Goal: Information Seeking & Learning: Find specific fact

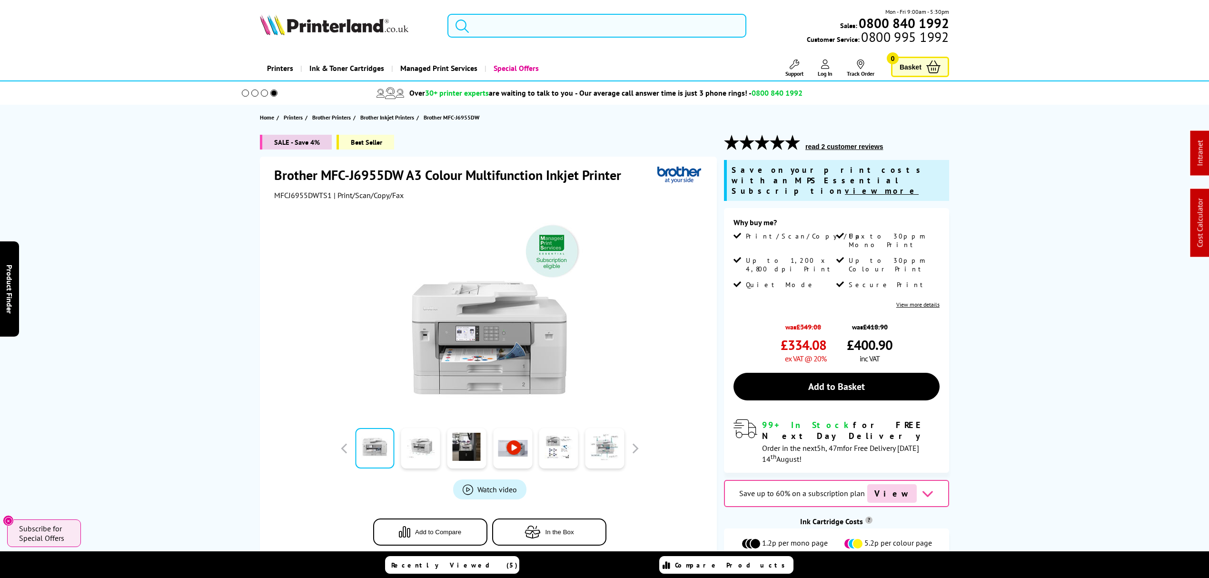
click at [526, 28] on input "search" at bounding box center [597, 26] width 299 height 24
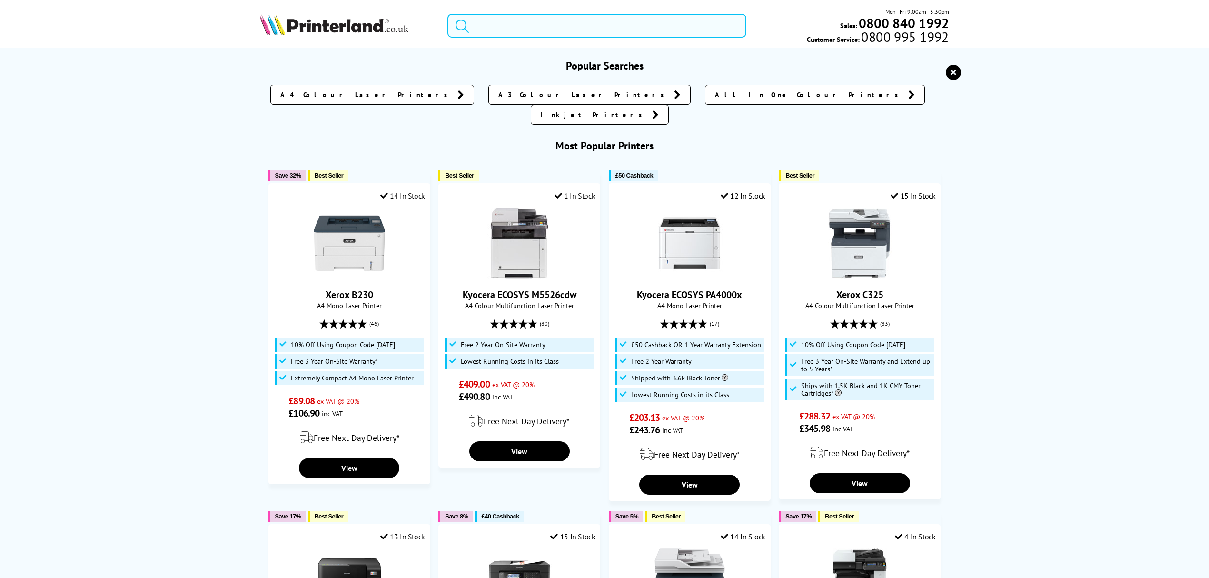
paste input "006R04830"
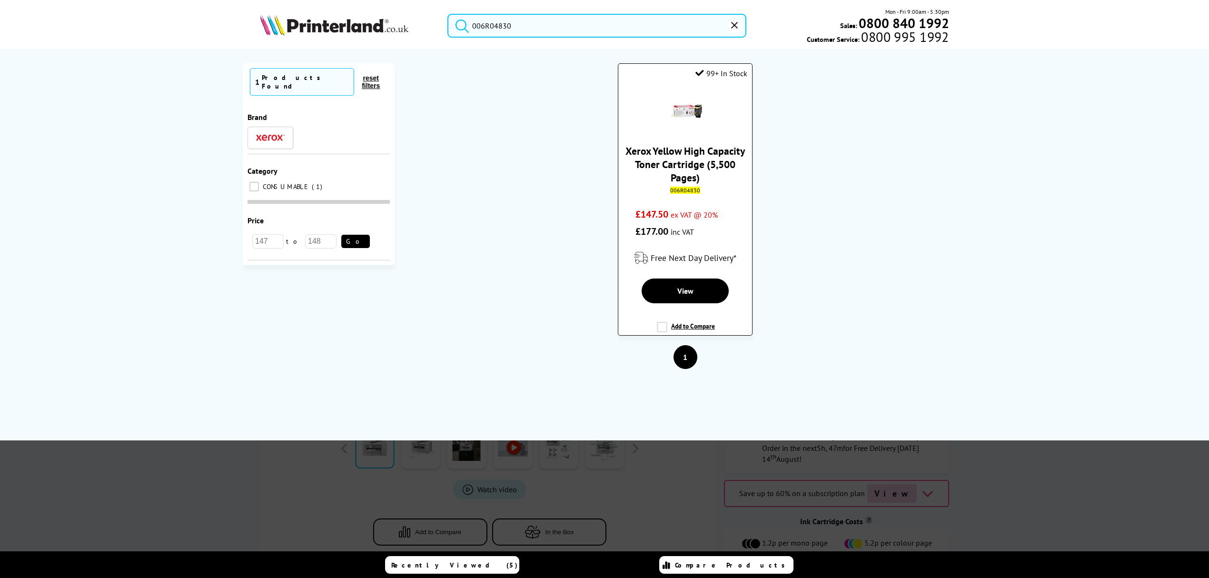
type input "006R04830"
click at [667, 166] on link "Xerox Yellow High Capacity Toner Cartridge (5,500 Pages)" at bounding box center [685, 164] width 119 height 40
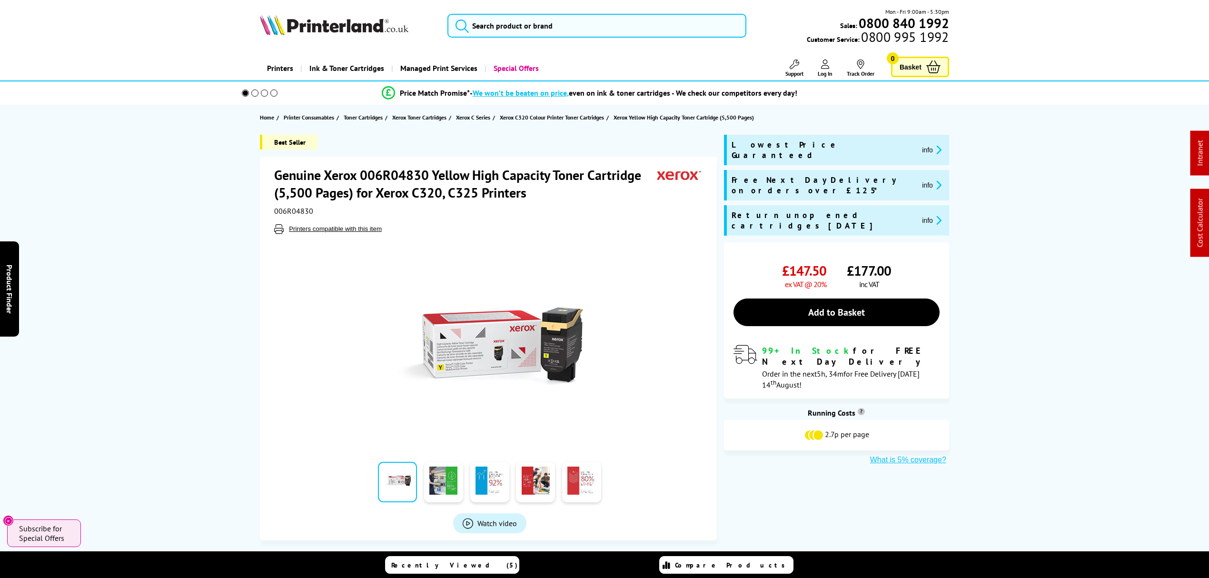
scroll to position [444, 0]
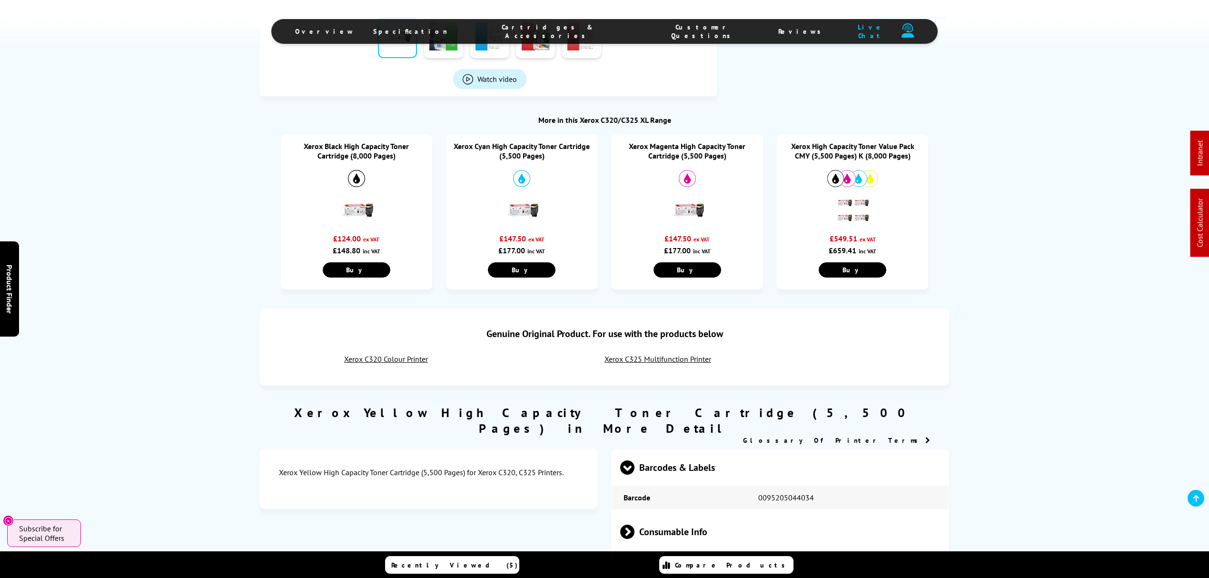
click at [692, 349] on div "Genuine Original Product. For use with the products below" at bounding box center [604, 333] width 670 height 31
click at [695, 364] on link "Xerox C325 Multifunction Printer" at bounding box center [658, 359] width 107 height 10
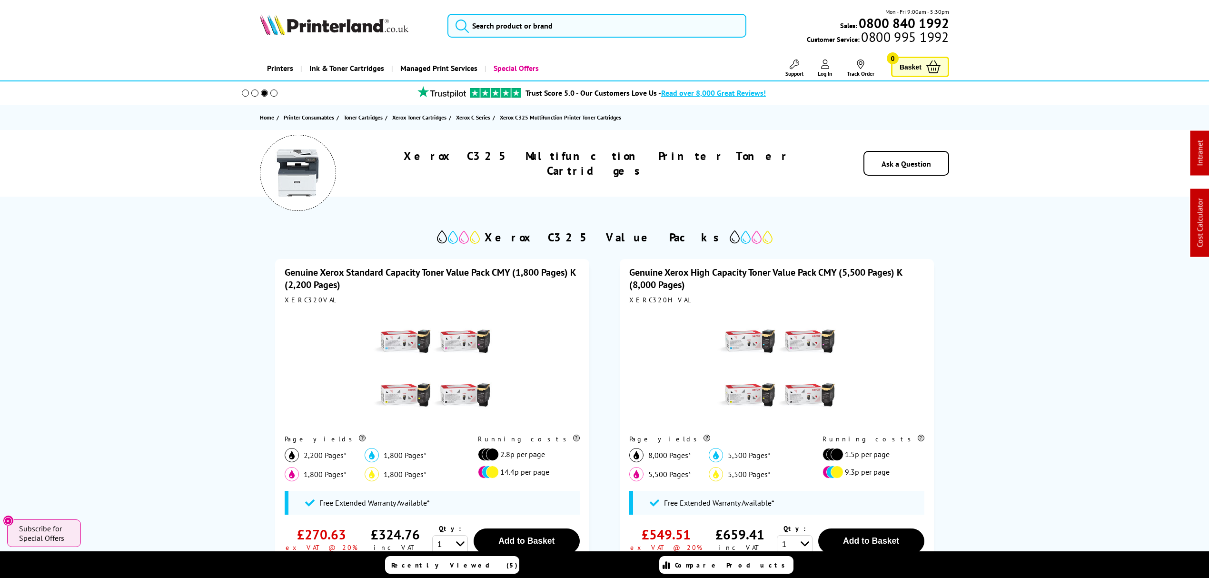
click at [642, 303] on div "Genuine Xerox High Capacity Toner Value Pack CMY (5,500 Pages) K (8,000 Pages) …" at bounding box center [777, 442] width 314 height 366
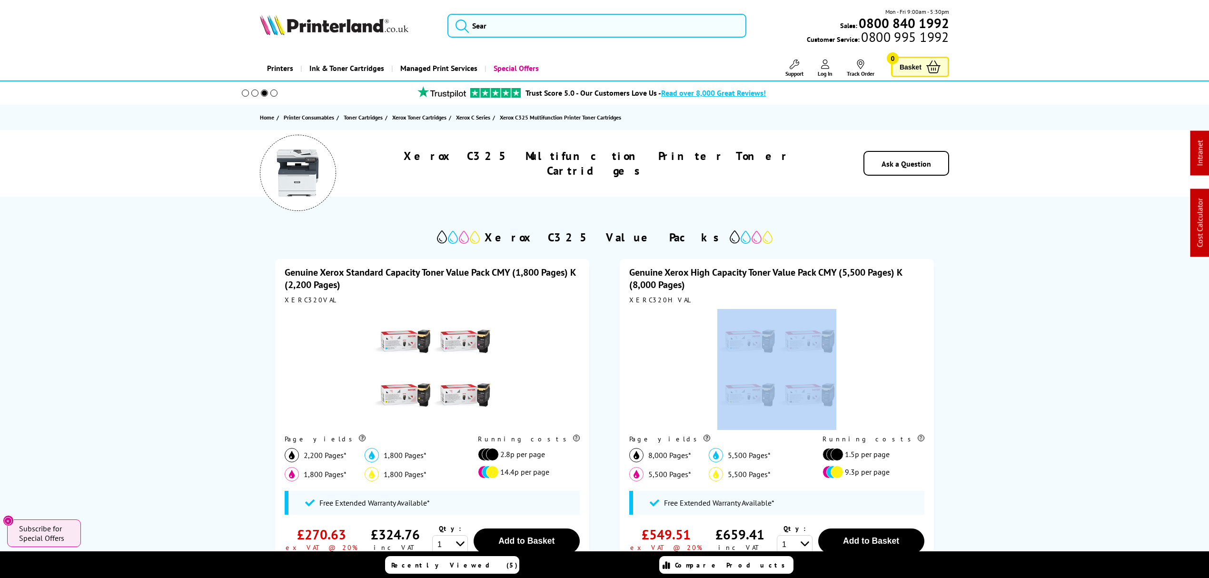
click at [642, 303] on div "Genuine Xerox High Capacity Toner Value Pack CMY (5,500 Pages) K (8,000 Pages) …" at bounding box center [777, 442] width 314 height 366
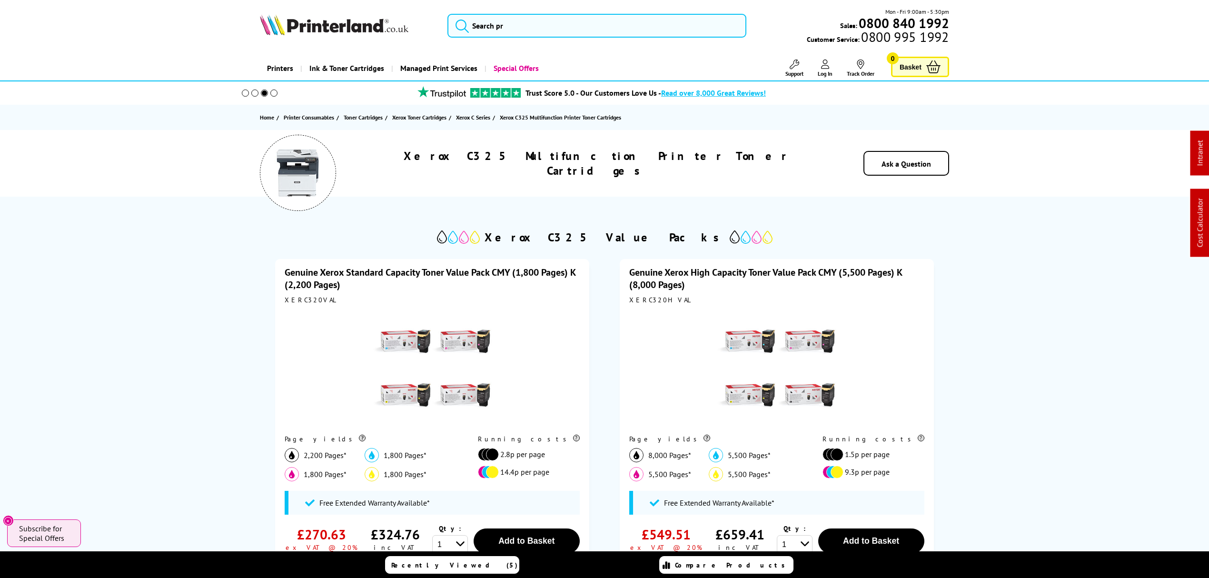
click at [643, 296] on div "XERC320HVAL" at bounding box center [776, 300] width 295 height 9
copy div "XERC320HVAL"
click at [650, 298] on div "XERC320HVAL" at bounding box center [776, 300] width 295 height 9
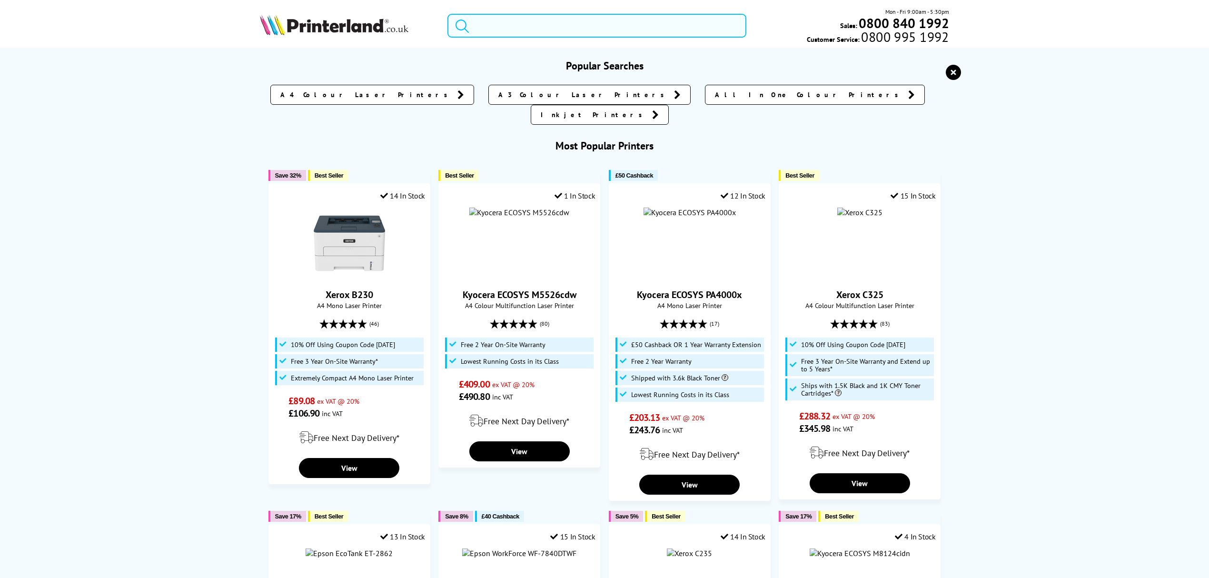
click at [526, 17] on input "search" at bounding box center [597, 26] width 299 height 24
paste input "PG-540XL"
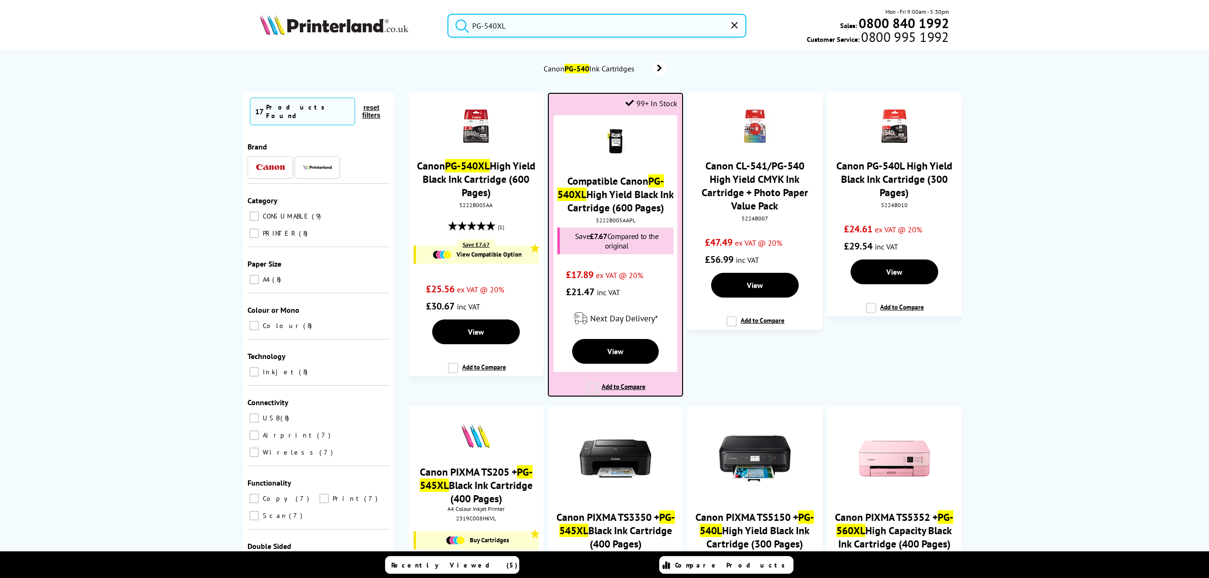
type input "PG-540XL"
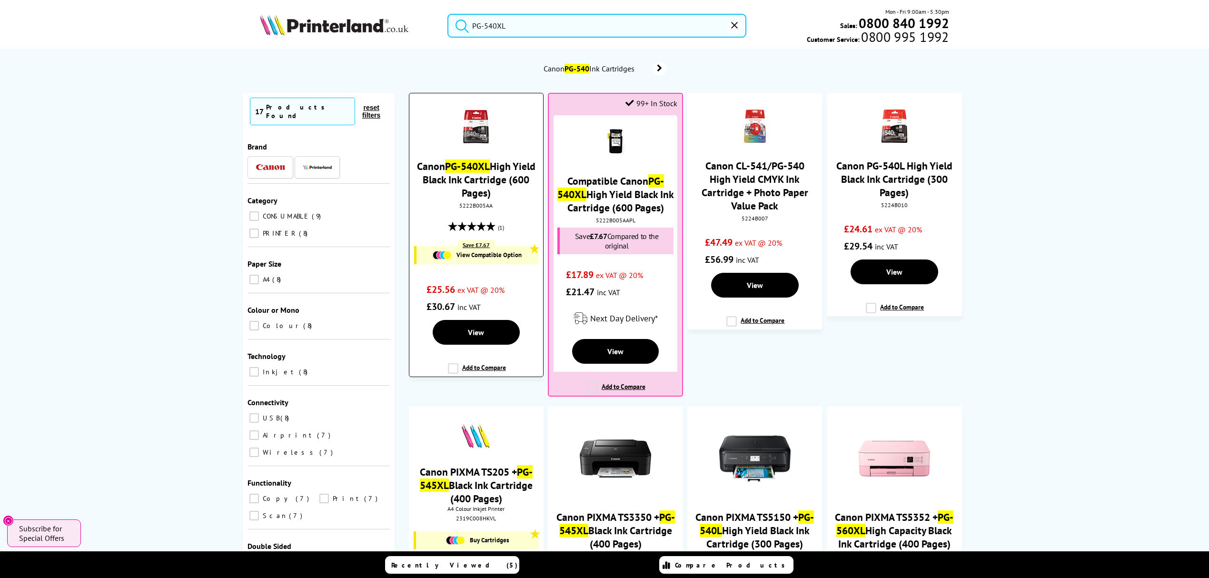
click at [478, 196] on link "Canon PG-540XL High Yield Black Ink Cartridge (600 Pages)" at bounding box center [476, 179] width 119 height 40
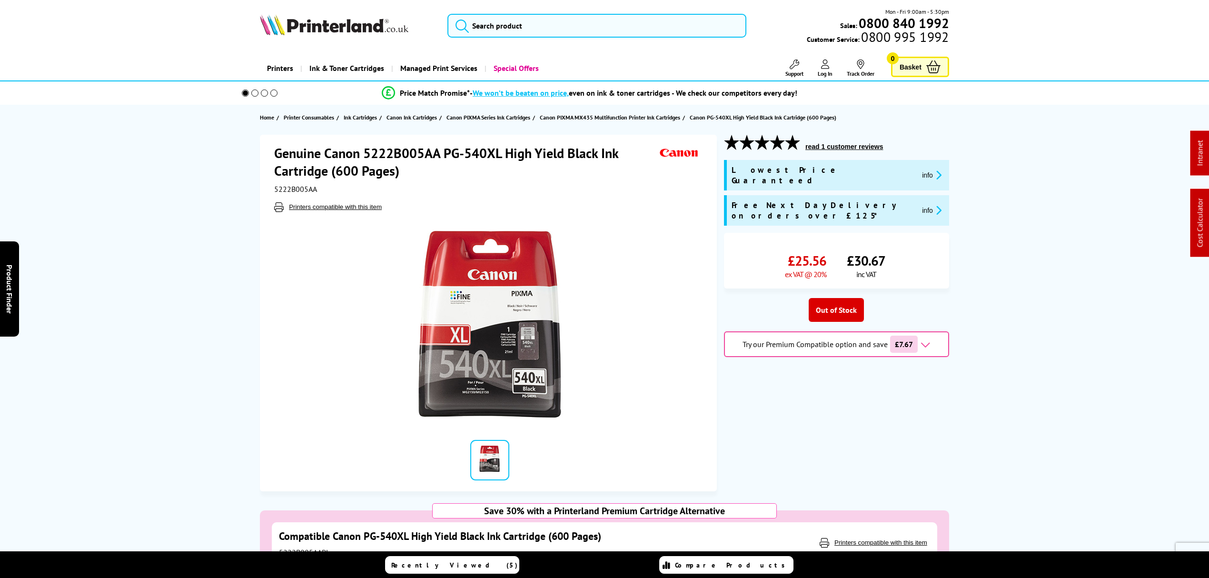
click at [304, 187] on span "5222B005AA" at bounding box center [295, 189] width 43 height 10
copy span "5222B005AA"
click at [508, 27] on input "search" at bounding box center [597, 26] width 299 height 24
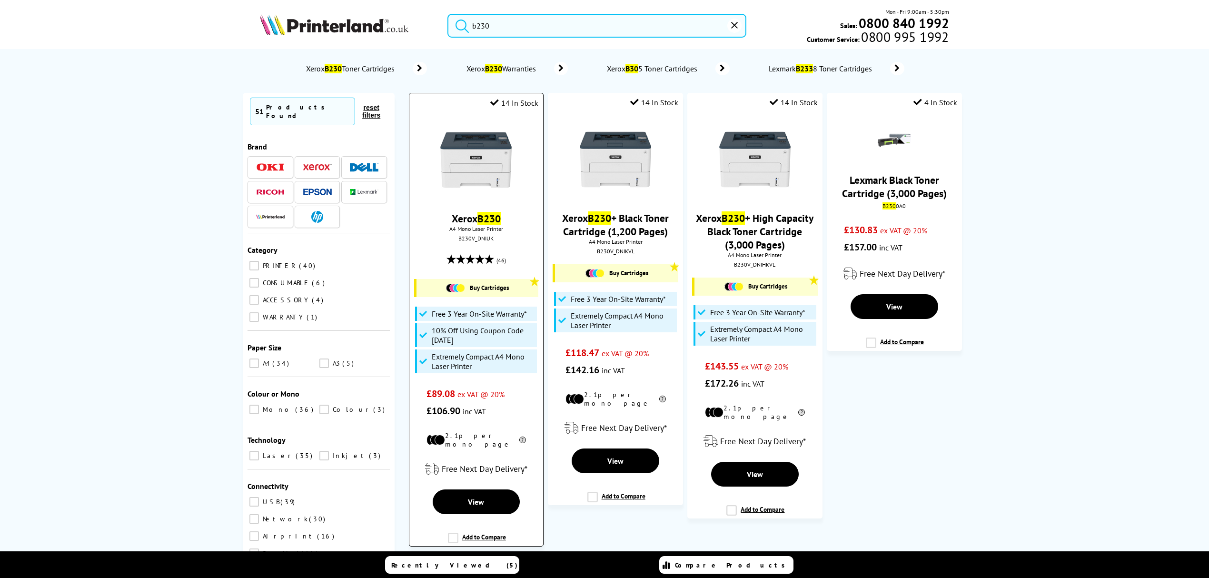
type input "b230"
click at [480, 134] on img at bounding box center [475, 159] width 71 height 71
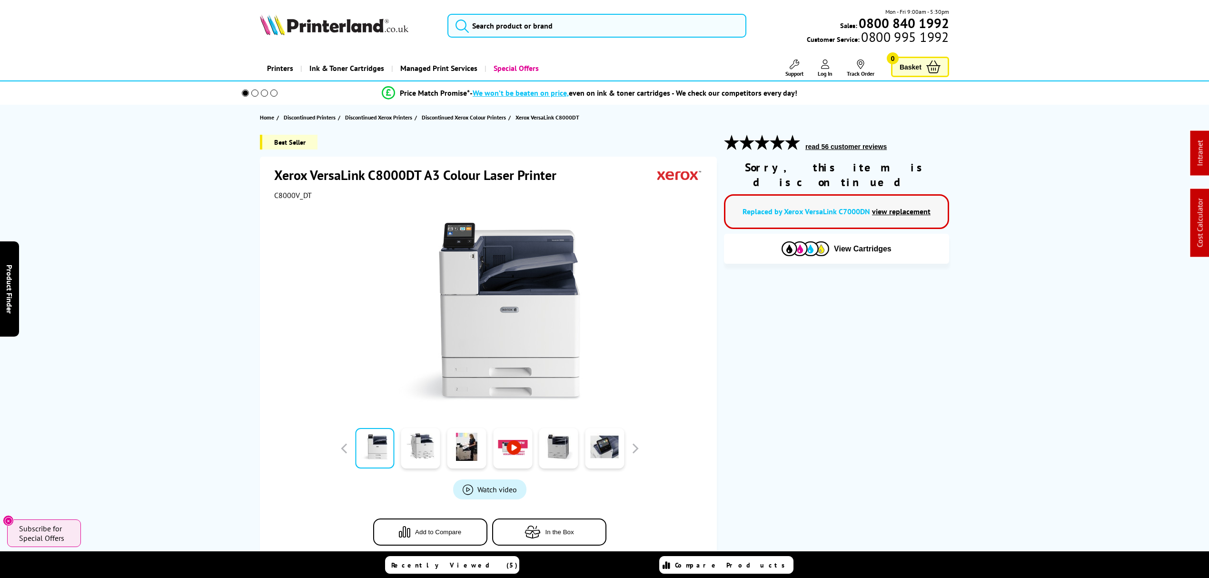
drag, startPoint x: 682, startPoint y: 330, endPoint x: 635, endPoint y: 10, distance: 324.4
click at [637, 31] on input "search" at bounding box center [597, 26] width 299 height 24
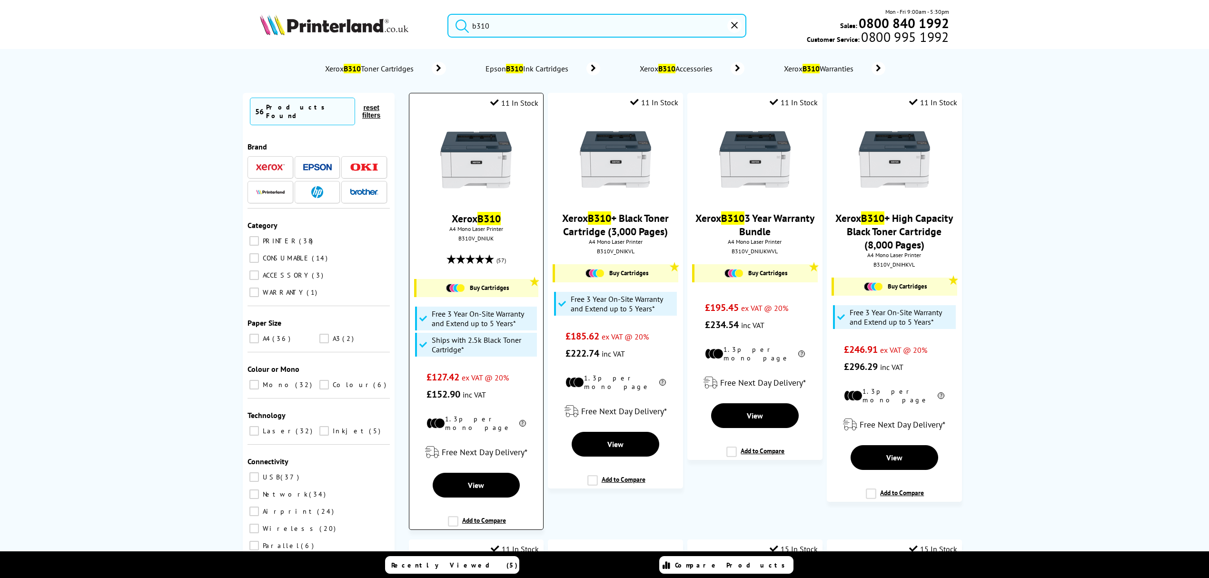
type input "b310"
click at [493, 170] on img at bounding box center [475, 159] width 71 height 71
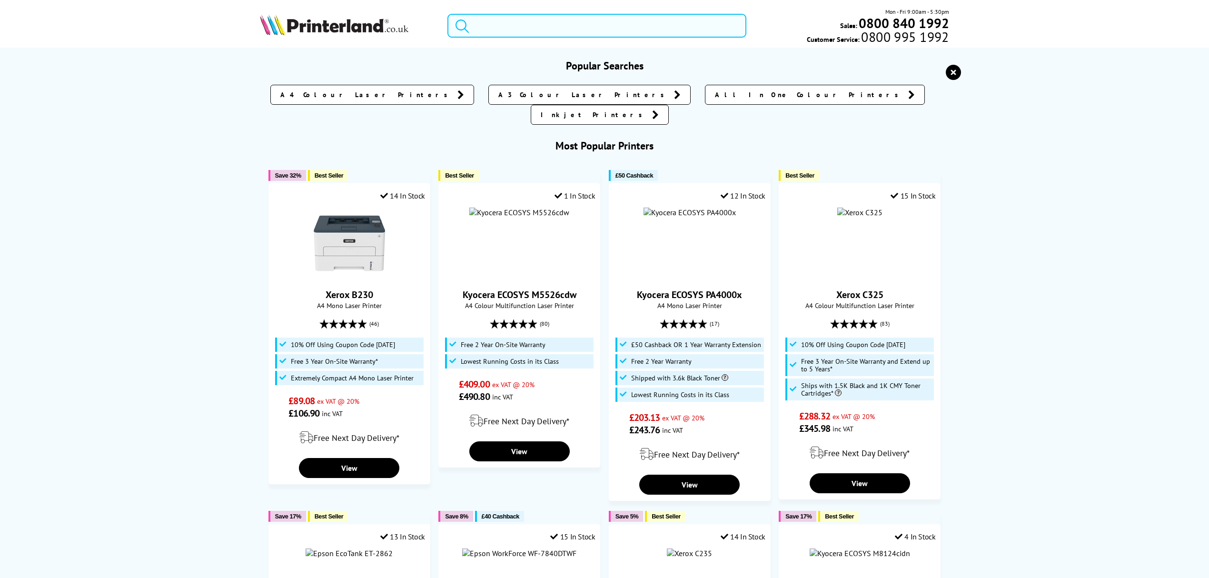
click at [666, 14] on input "search" at bounding box center [597, 26] width 299 height 24
paste input "W2210X"
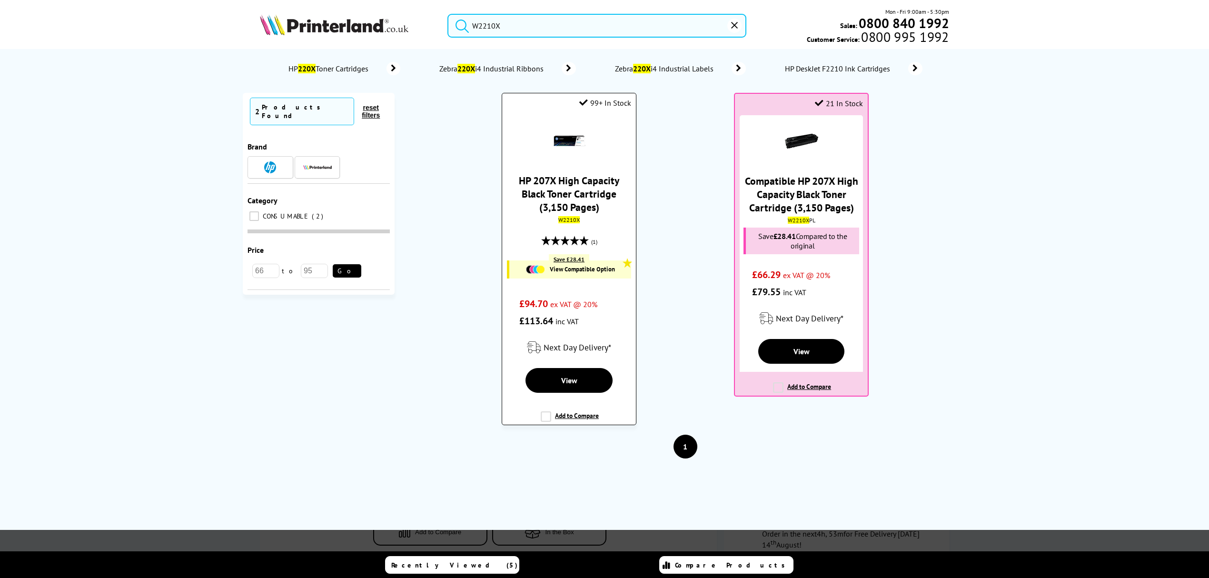
type input "W2210X"
click at [587, 187] on link "HP 207X High Capacity Black Toner Cartridge (3,150 Pages)" at bounding box center [569, 194] width 100 height 40
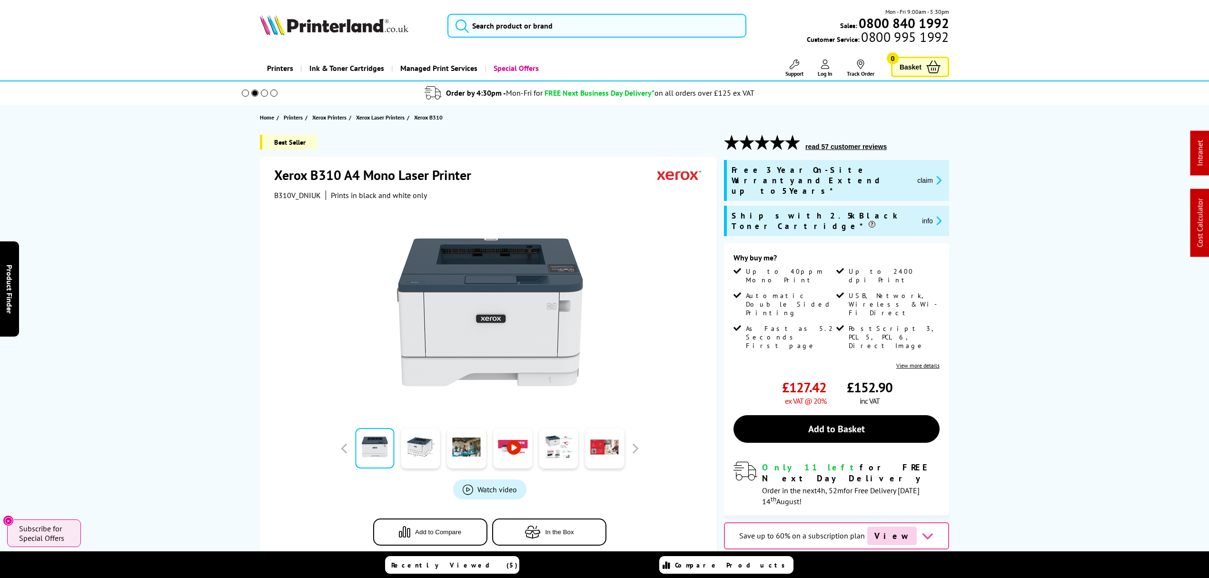
drag, startPoint x: 1060, startPoint y: 248, endPoint x: 1053, endPoint y: 121, distance: 127.3
click at [298, 191] on span "B310V_DNIUK" at bounding box center [297, 195] width 47 height 10
copy span "B310V_DNIUK"
click at [920, 175] on button "claim" at bounding box center [930, 180] width 30 height 11
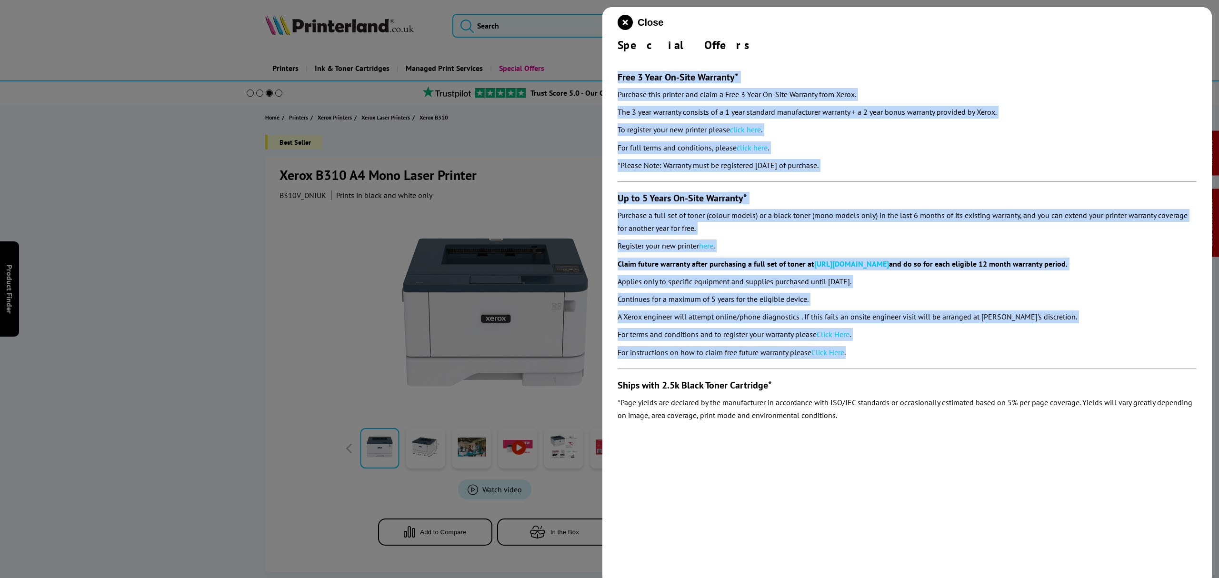
drag, startPoint x: 863, startPoint y: 358, endPoint x: 615, endPoint y: 75, distance: 376.9
click at [615, 75] on div "Close Special Offers Free 3 Year On-Site Warranty* Purchase this printer and cl…" at bounding box center [906, 296] width 609 height 578
copy section "Free 3 Year On-Site Warranty* Purchase this printer and claim a Free 3 Year On-…"
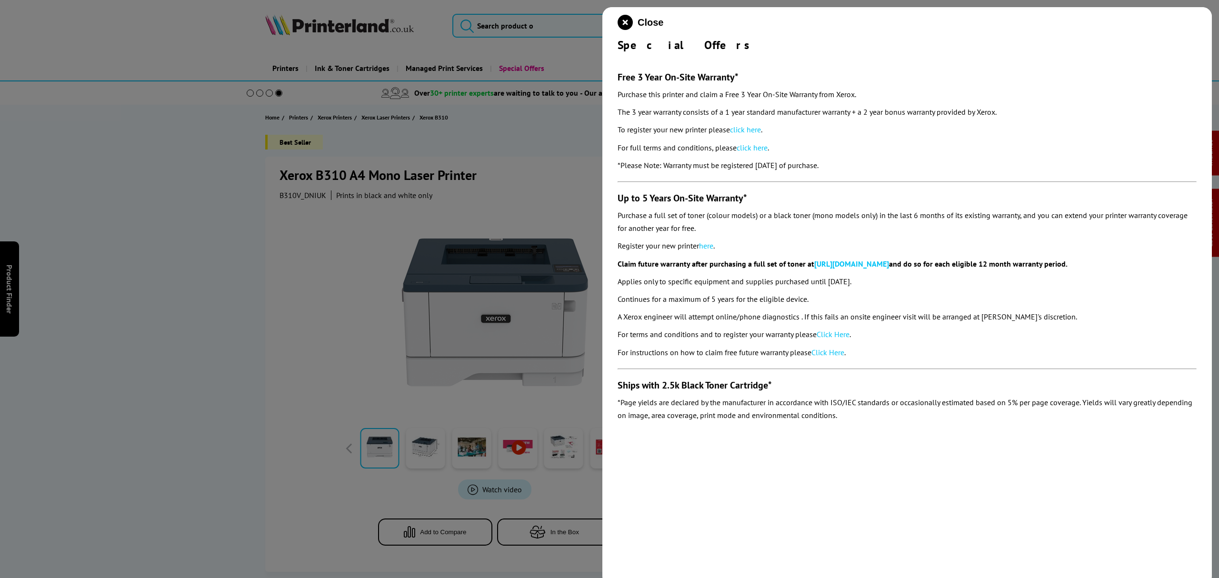
drag, startPoint x: 35, startPoint y: 105, endPoint x: 13, endPoint y: 99, distance: 22.5
click at [13, 99] on div at bounding box center [609, 289] width 1219 height 578
click at [623, 21] on icon "close modal" at bounding box center [624, 22] width 15 height 15
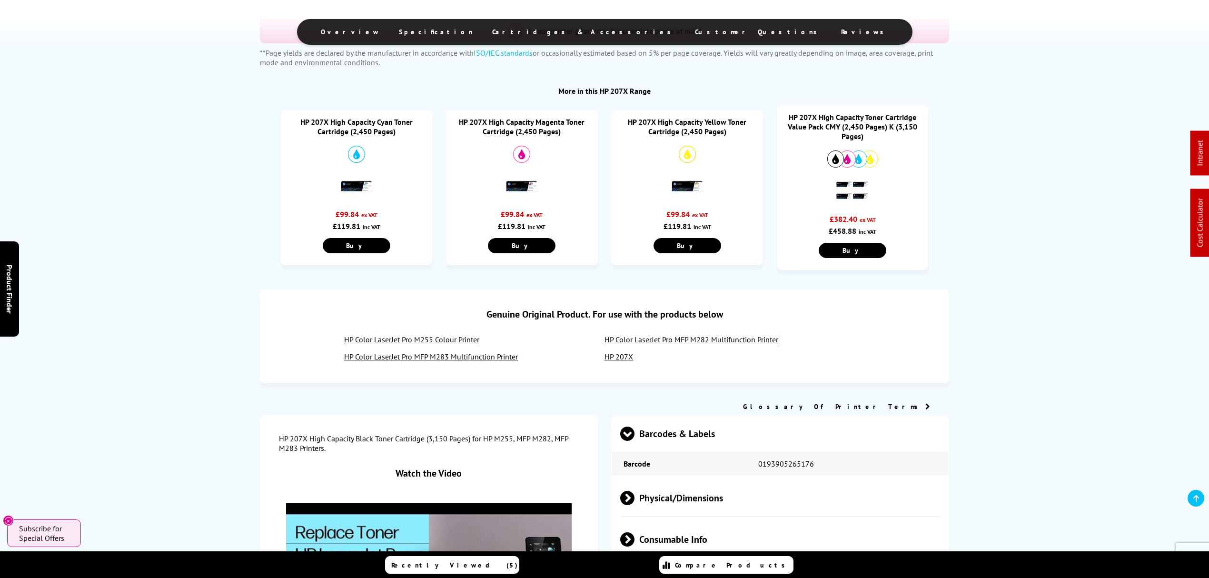
click at [851, 112] on link "HP 207X High Capacity Toner Cartridge Value Pack CMY (2,450 Pages) K (3,150 Pag…" at bounding box center [852, 126] width 129 height 29
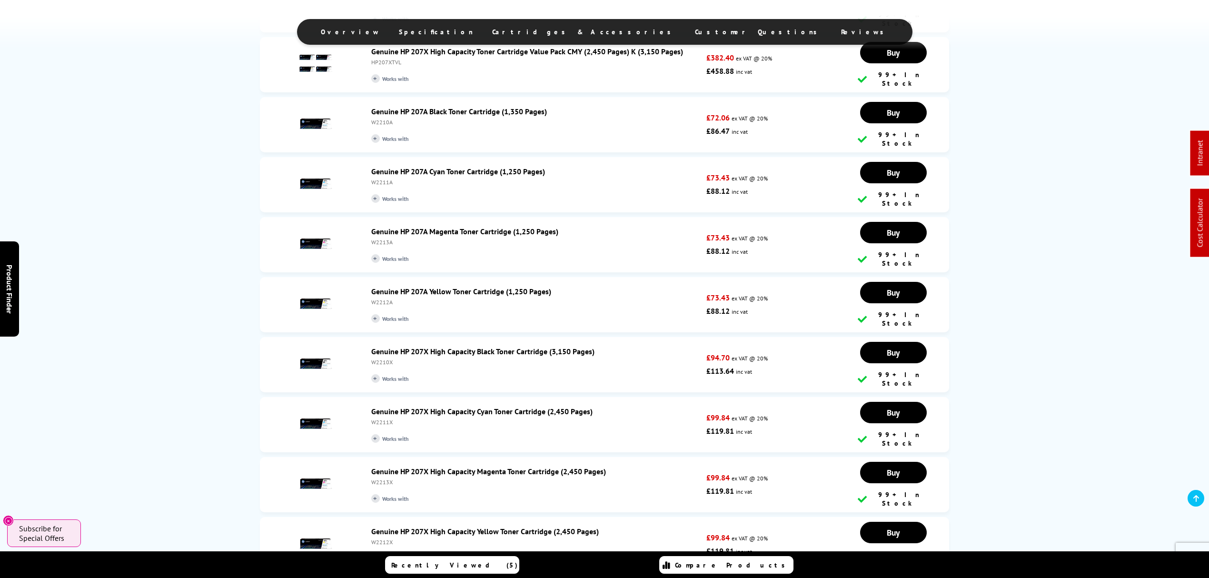
scroll to position [1840, 0]
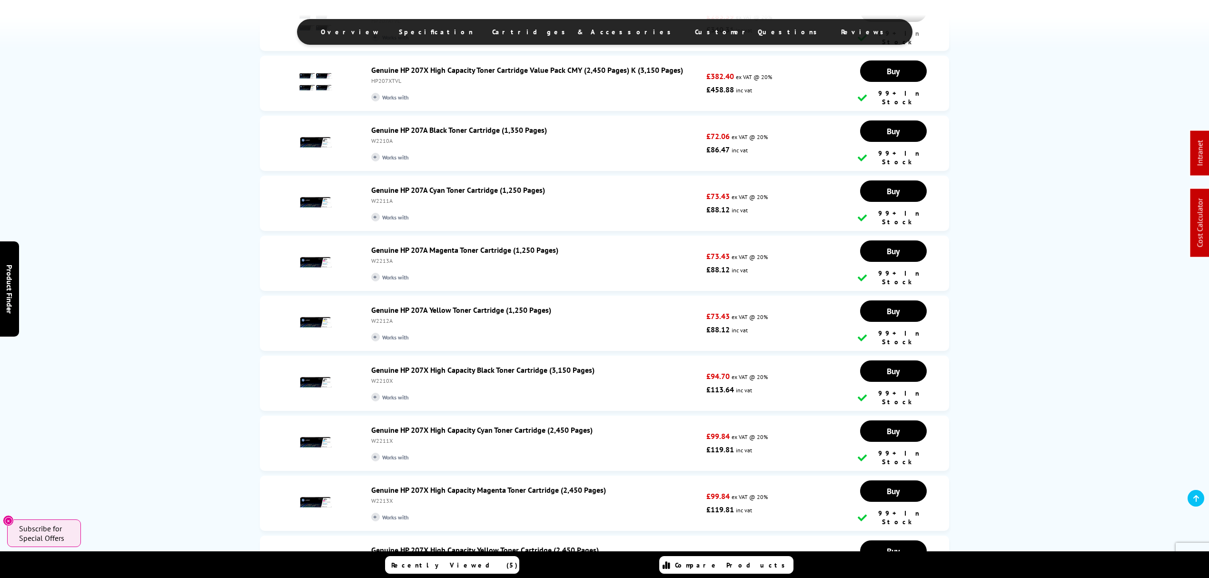
click at [462, 185] on link "Genuine HP 207A Cyan Toner Cartridge (1,250 Pages)" at bounding box center [458, 190] width 174 height 10
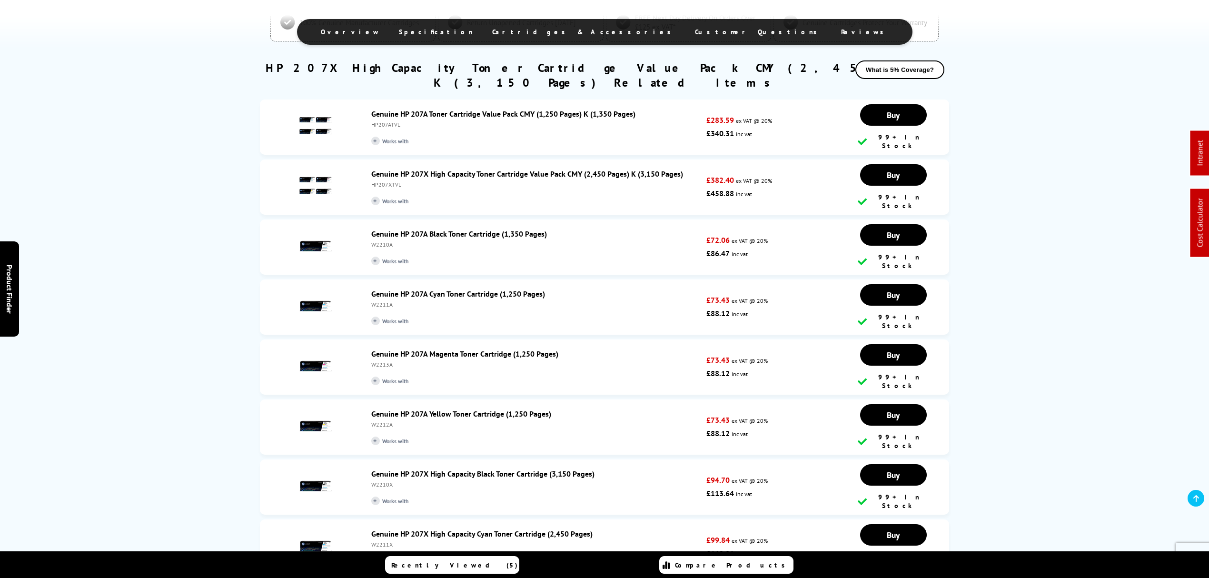
scroll to position [1751, 0]
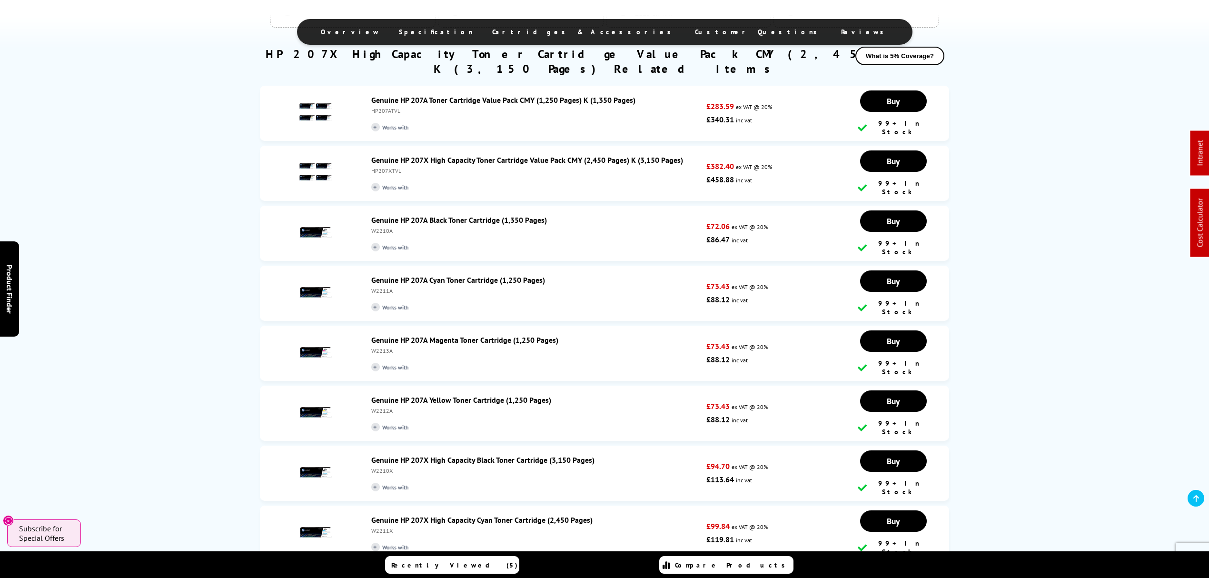
click at [473, 455] on link "Genuine HP 207X High Capacity Black Toner Cartridge (3,150 Pages)" at bounding box center [482, 460] width 223 height 10
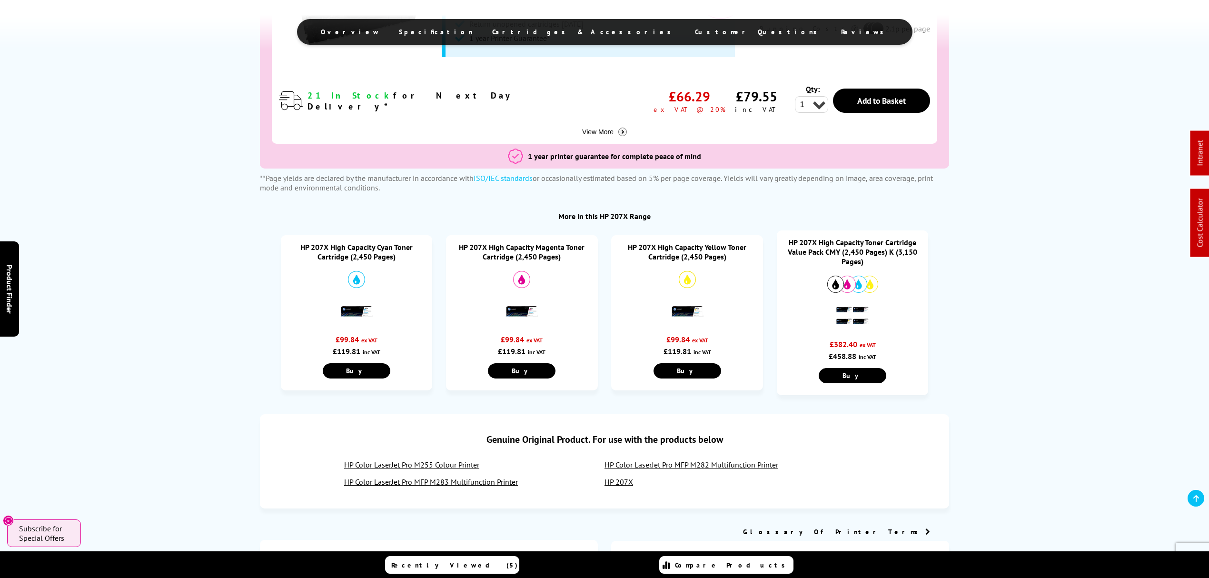
scroll to position [65, 0]
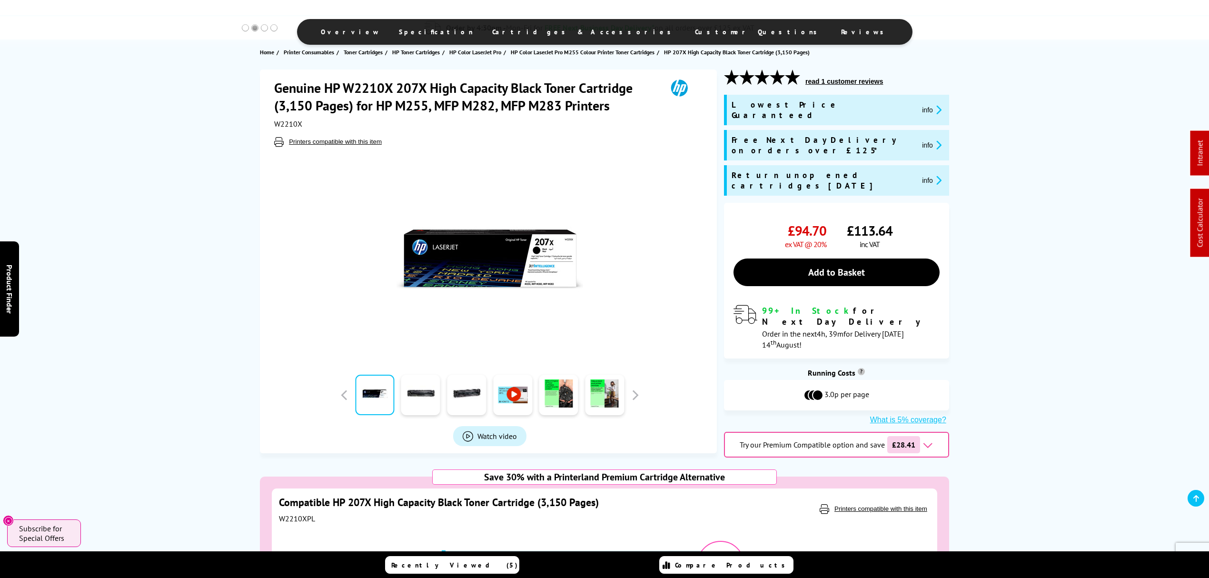
drag, startPoint x: 664, startPoint y: 349, endPoint x: 657, endPoint y: 33, distance: 315.7
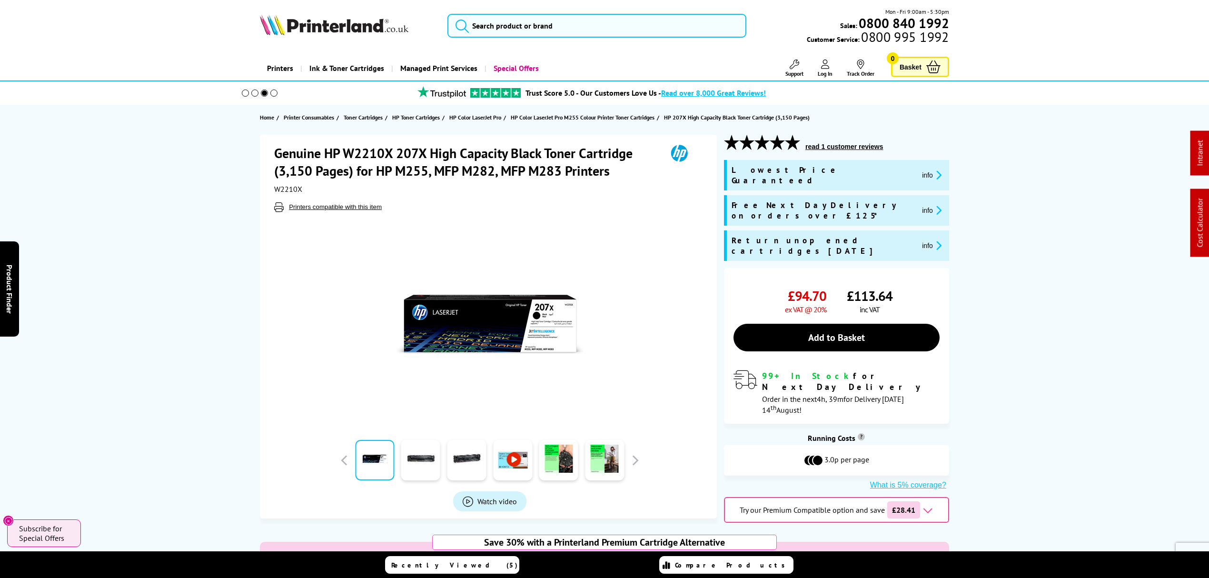
click at [647, 12] on div "Mon - Fri 9:00am - 5:30pm Sales: 0800 840 1992 Customer Service: 0800 995 1992" at bounding box center [605, 28] width 762 height 42
click at [637, 18] on input "search" at bounding box center [597, 26] width 299 height 24
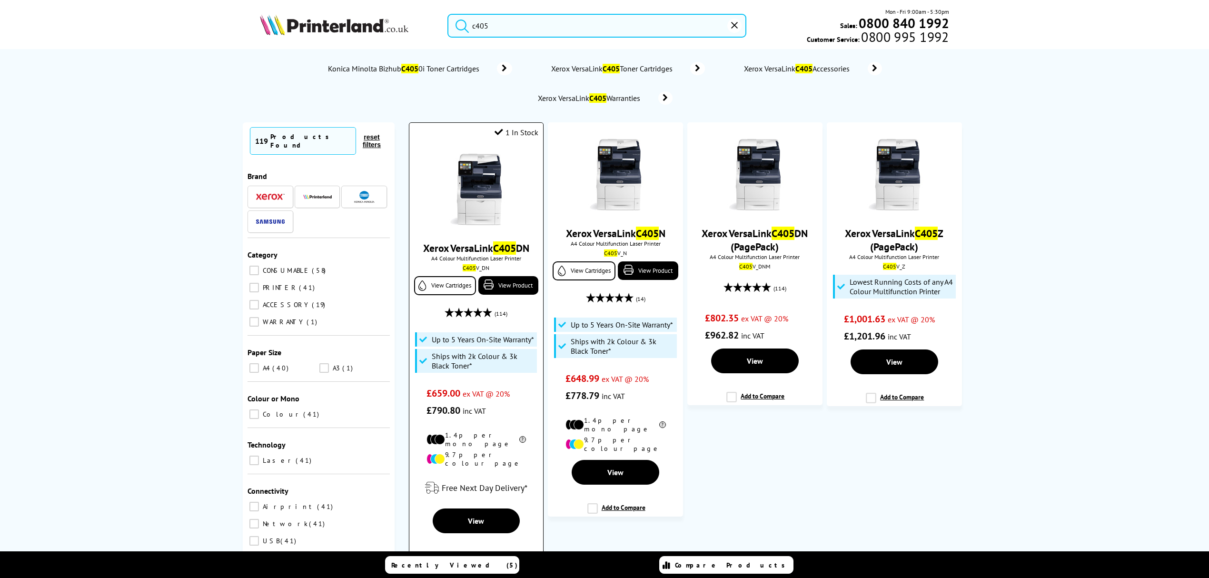
type input "c405"
click at [731, 26] on icon "reset" at bounding box center [734, 25] width 7 height 7
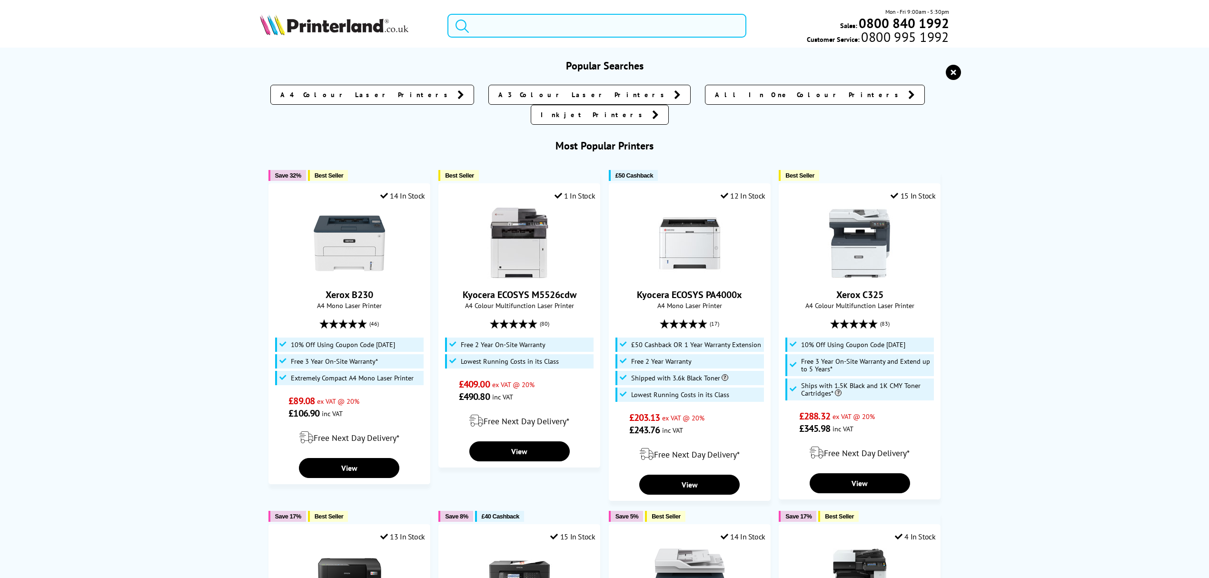
click at [666, 29] on input "search" at bounding box center [597, 26] width 299 height 24
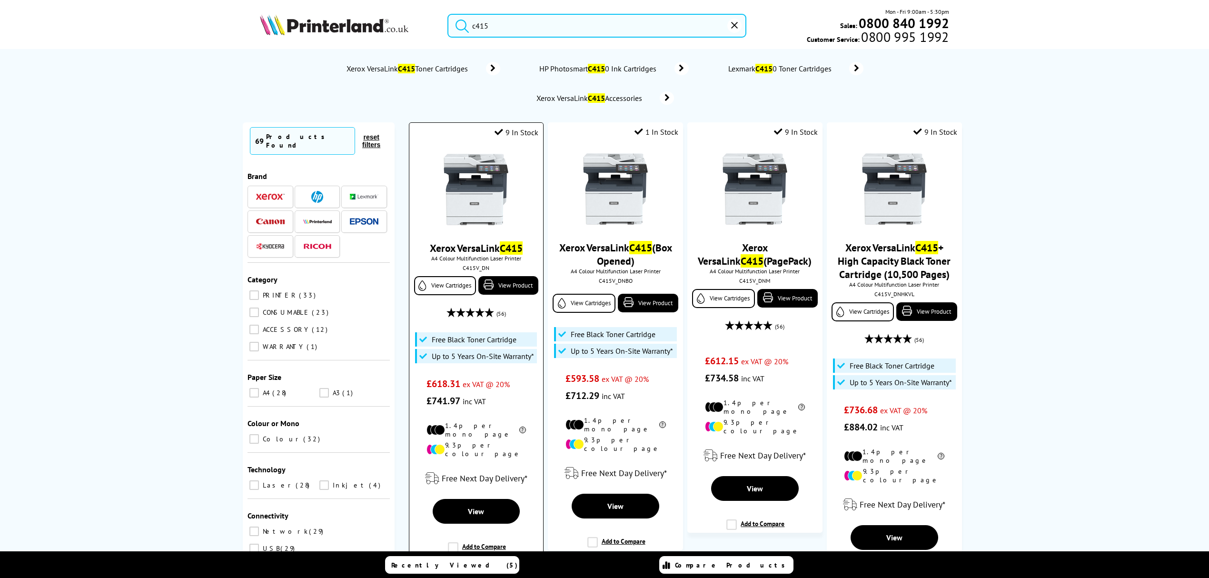
type input "c415"
click at [499, 189] on img at bounding box center [475, 189] width 71 height 71
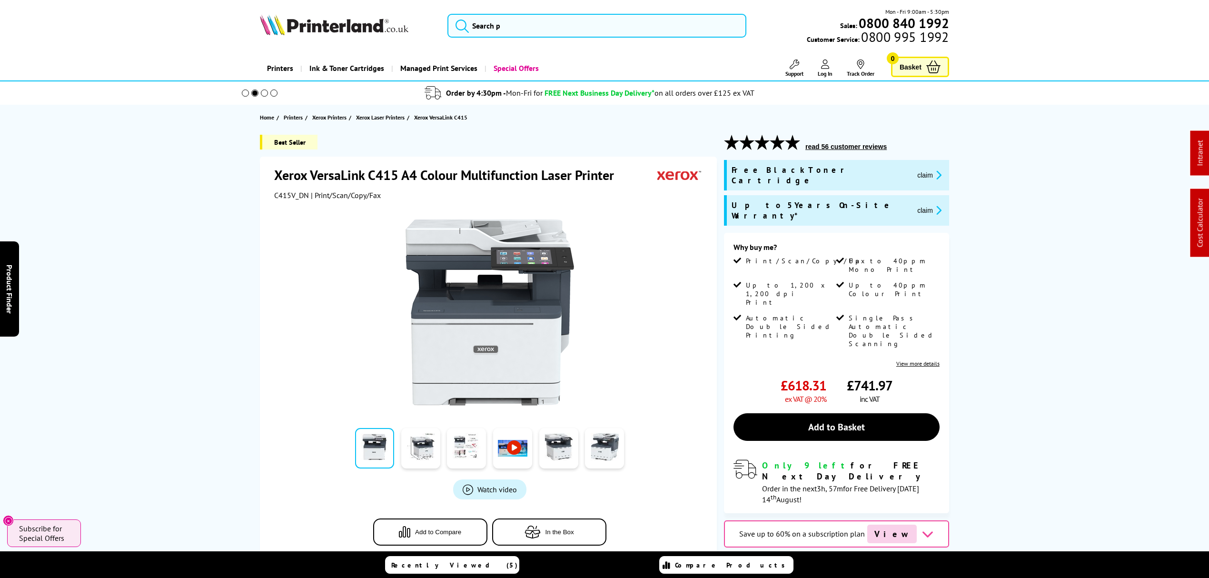
drag, startPoint x: 151, startPoint y: 387, endPoint x: 112, endPoint y: 92, distance: 297.7
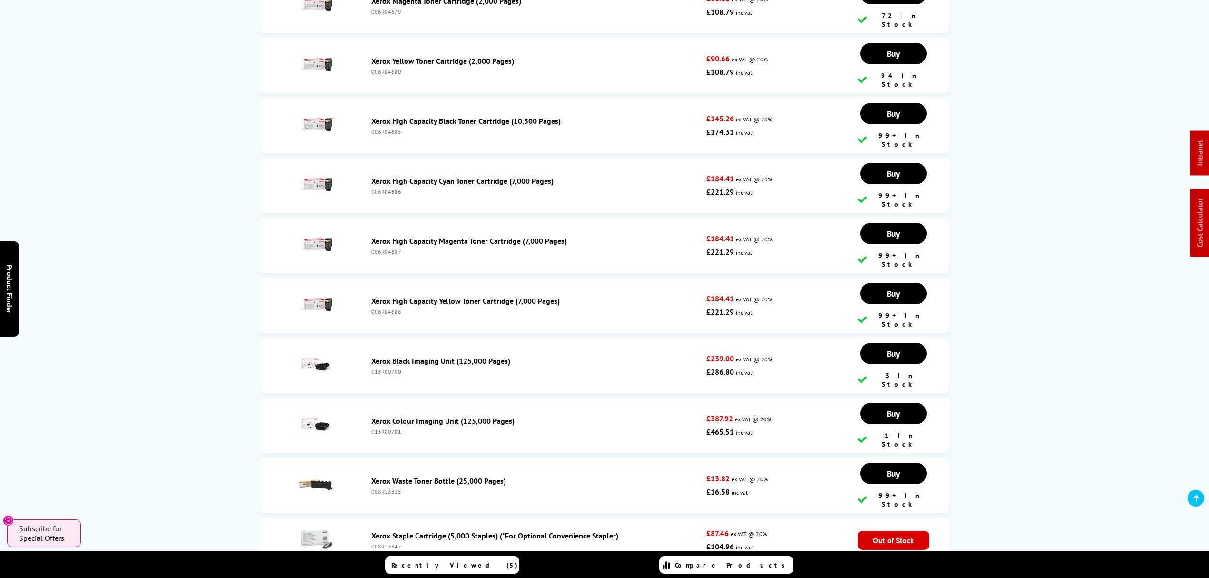
scroll to position [4126, 0]
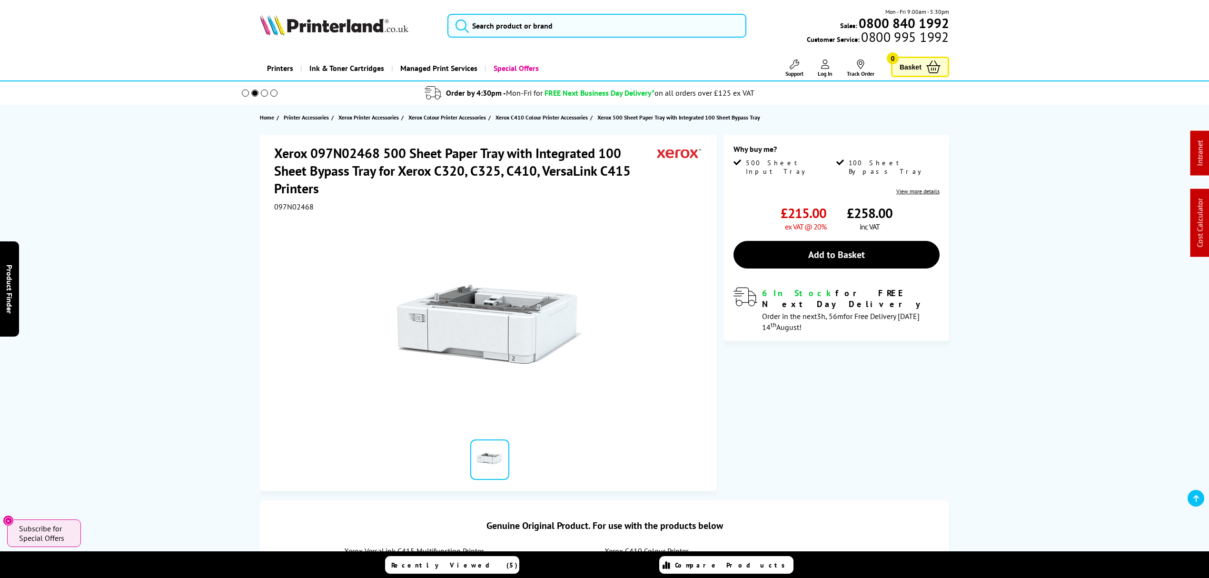
drag, startPoint x: 652, startPoint y: 368, endPoint x: 610, endPoint y: 78, distance: 293.3
click at [579, 25] on input "search" at bounding box center [597, 26] width 299 height 24
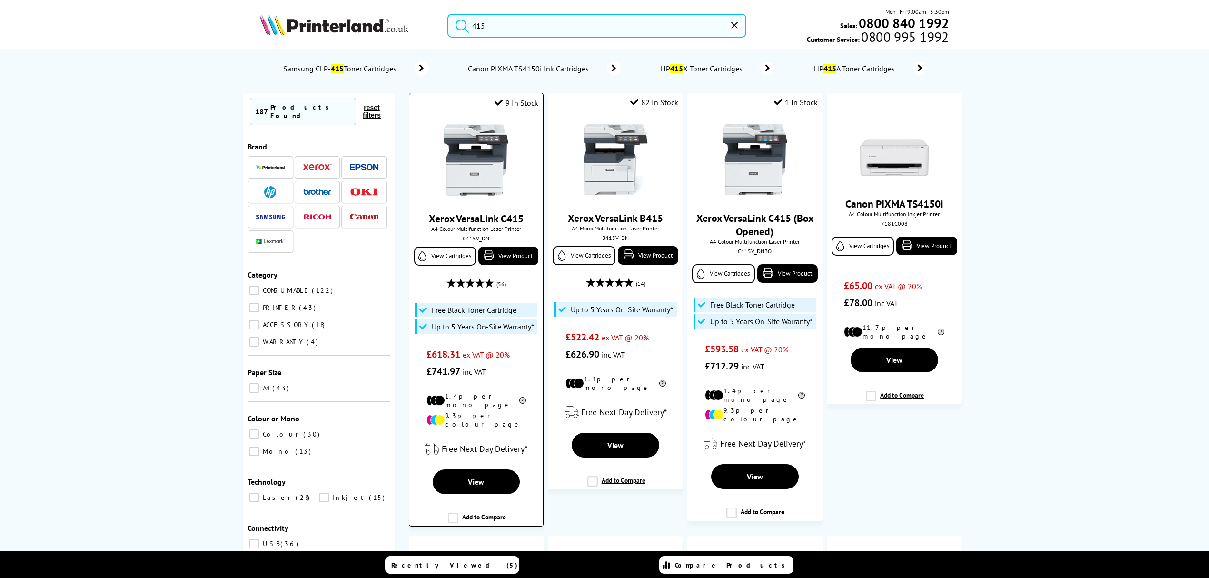
type input "415"
click at [458, 172] on img at bounding box center [475, 159] width 71 height 71
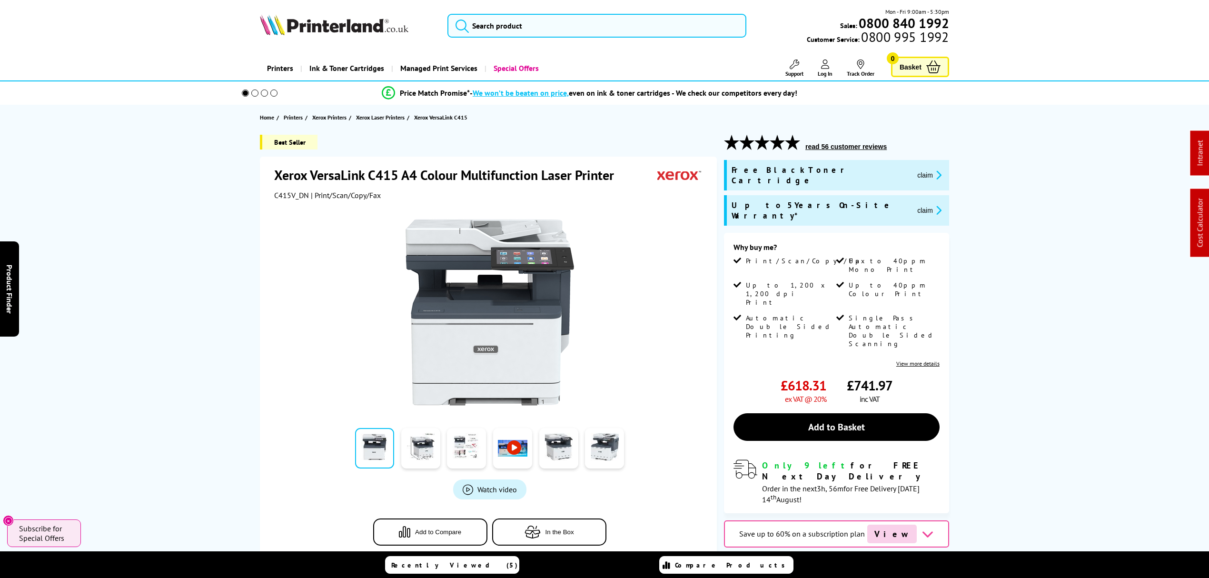
drag, startPoint x: 223, startPoint y: 394, endPoint x: 227, endPoint y: 252, distance: 141.9
click at [602, 302] on div at bounding box center [490, 312] width 238 height 187
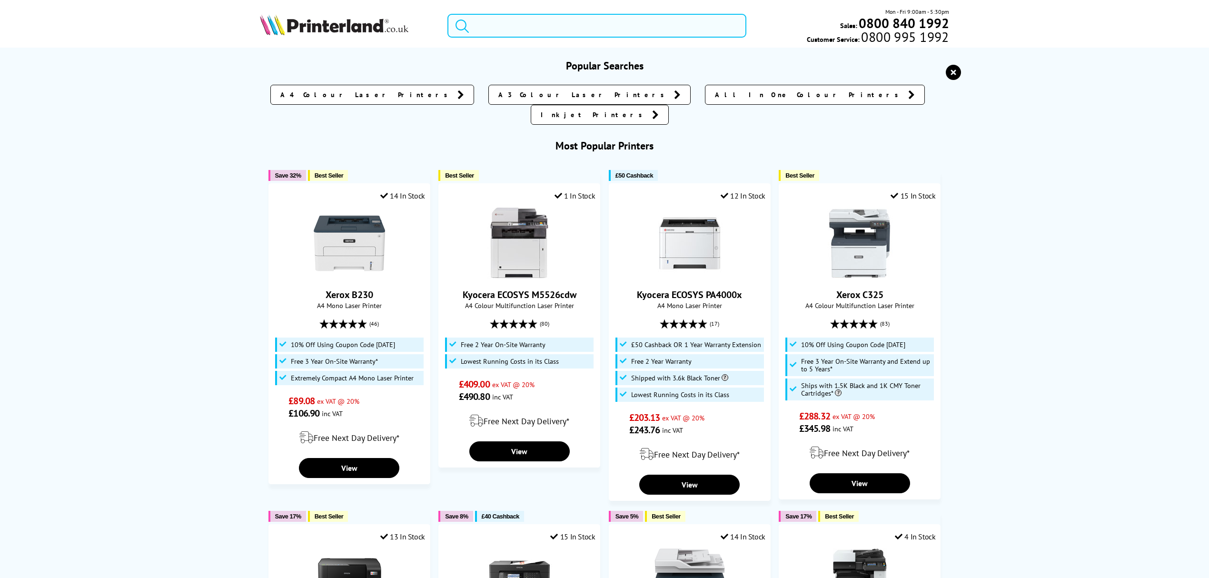
click at [569, 19] on input "search" at bounding box center [597, 26] width 299 height 24
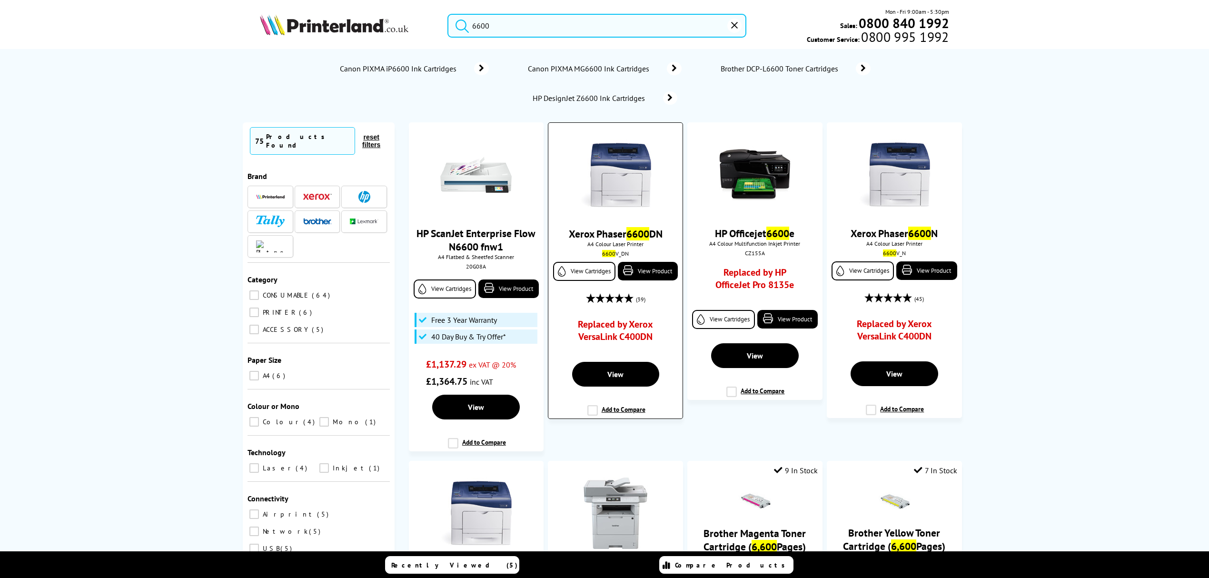
type input "6600"
click at [621, 160] on img at bounding box center [615, 174] width 71 height 71
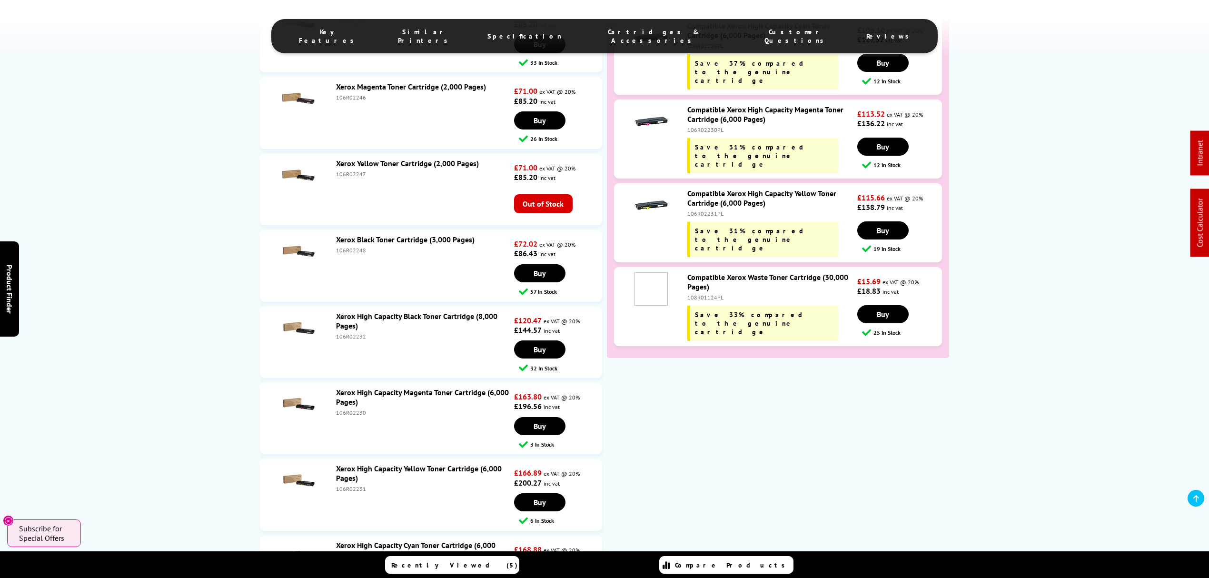
scroll to position [2705, 0]
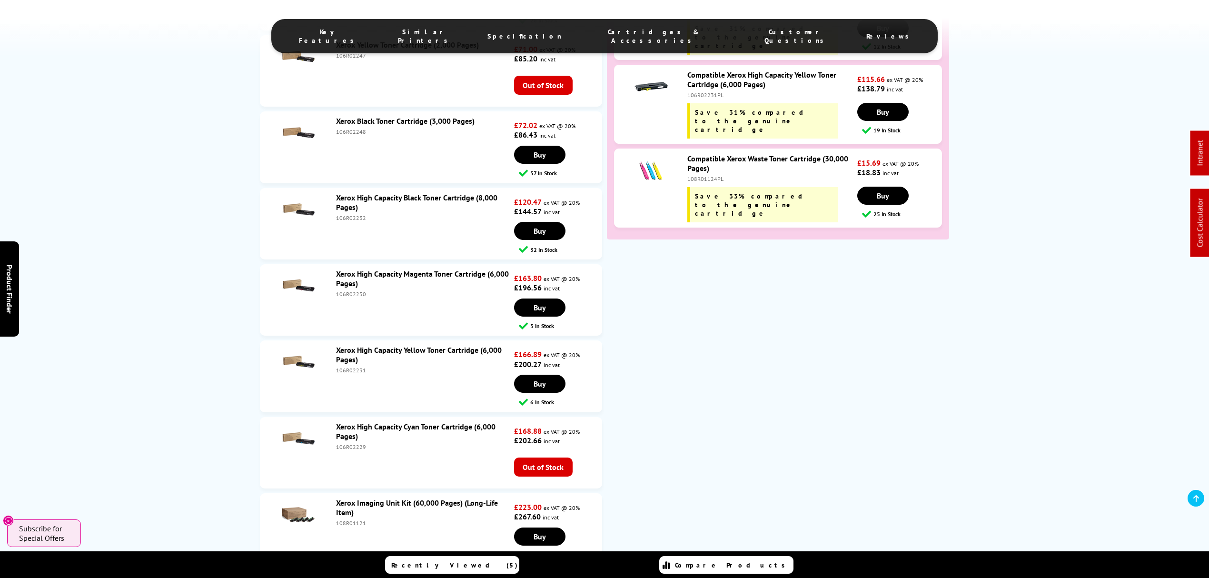
click at [348, 367] on div "106R02231" at bounding box center [424, 370] width 176 height 7
copy div "106R02231"
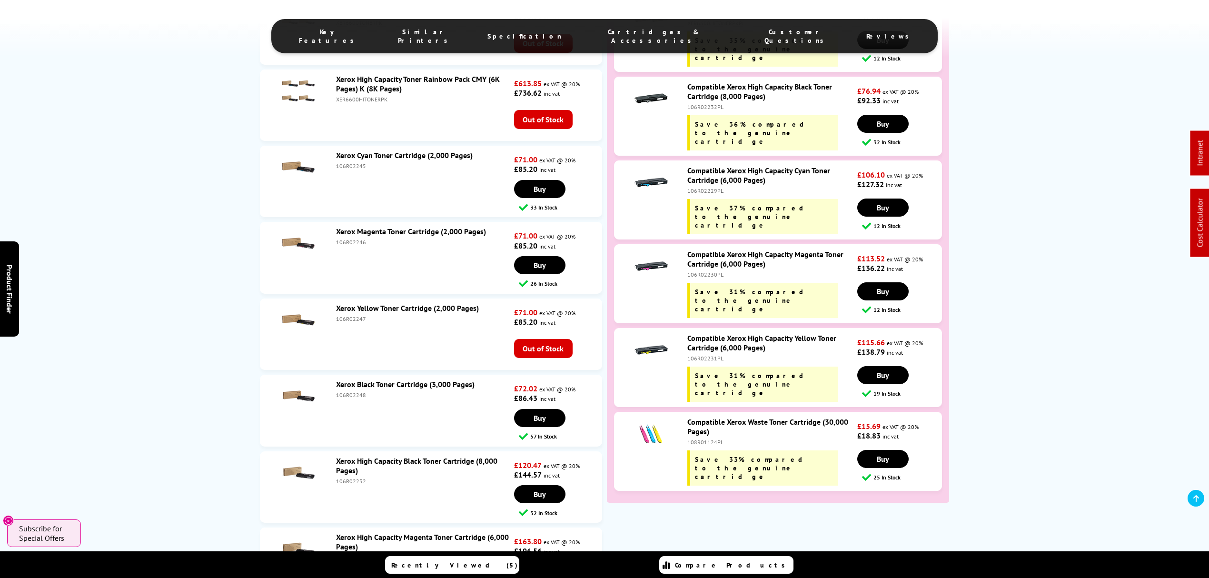
scroll to position [0, 0]
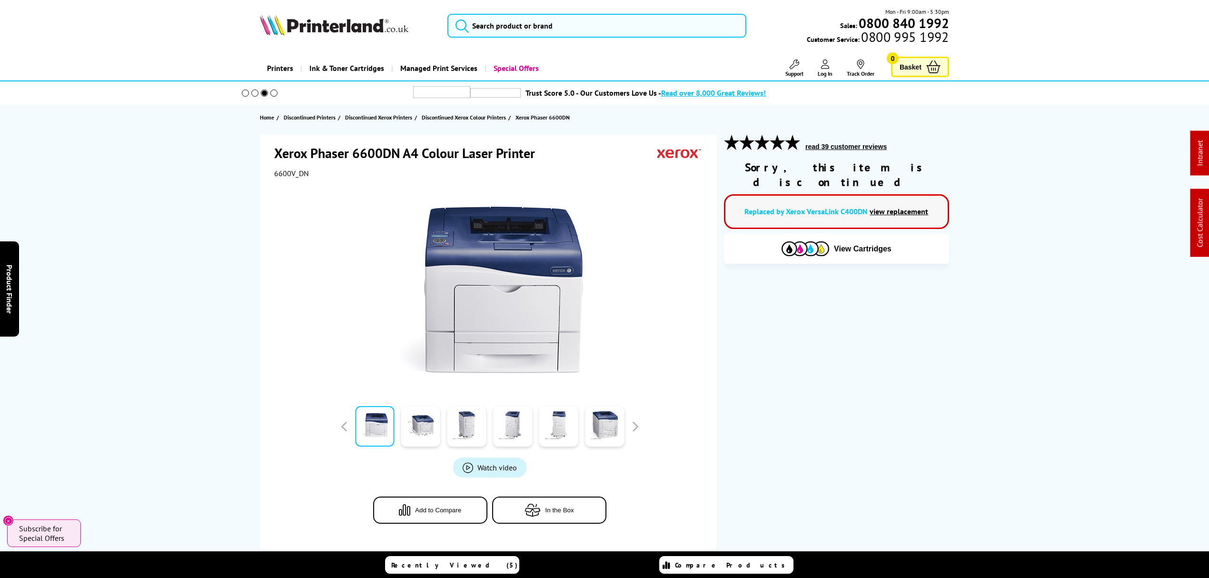
drag, startPoint x: 648, startPoint y: 219, endPoint x: 638, endPoint y: 18, distance: 202.1
click at [527, 36] on input "search" at bounding box center [597, 26] width 299 height 24
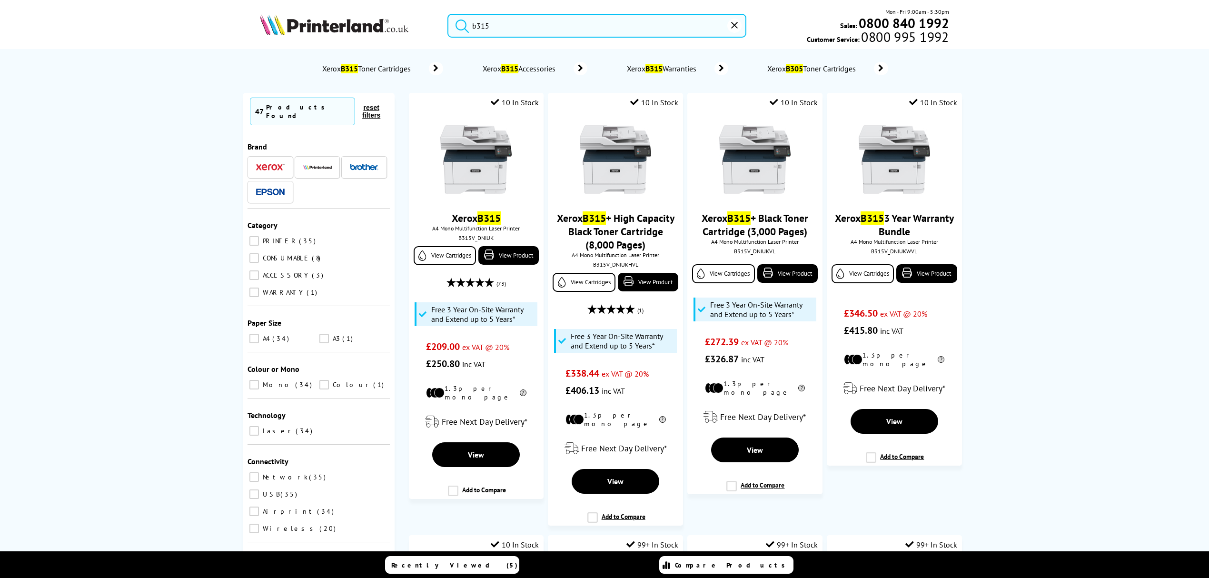
click at [745, 25] on input "b315" at bounding box center [597, 26] width 299 height 24
type input "b315"
click at [736, 26] on icon "reset" at bounding box center [734, 25] width 7 height 7
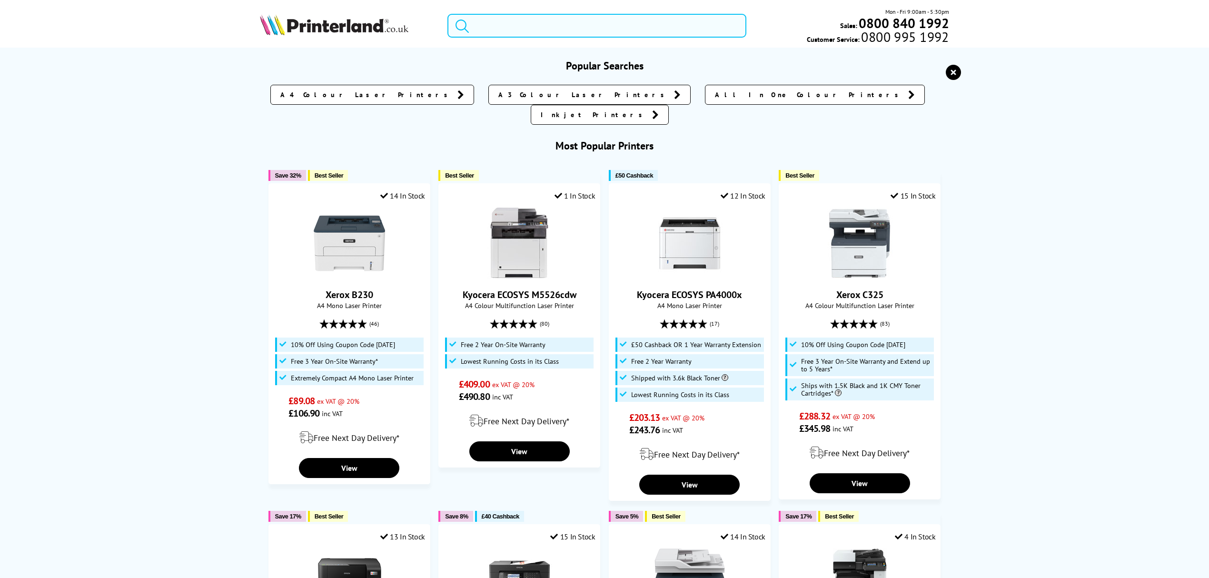
click at [618, 20] on input "search" at bounding box center [597, 26] width 299 height 24
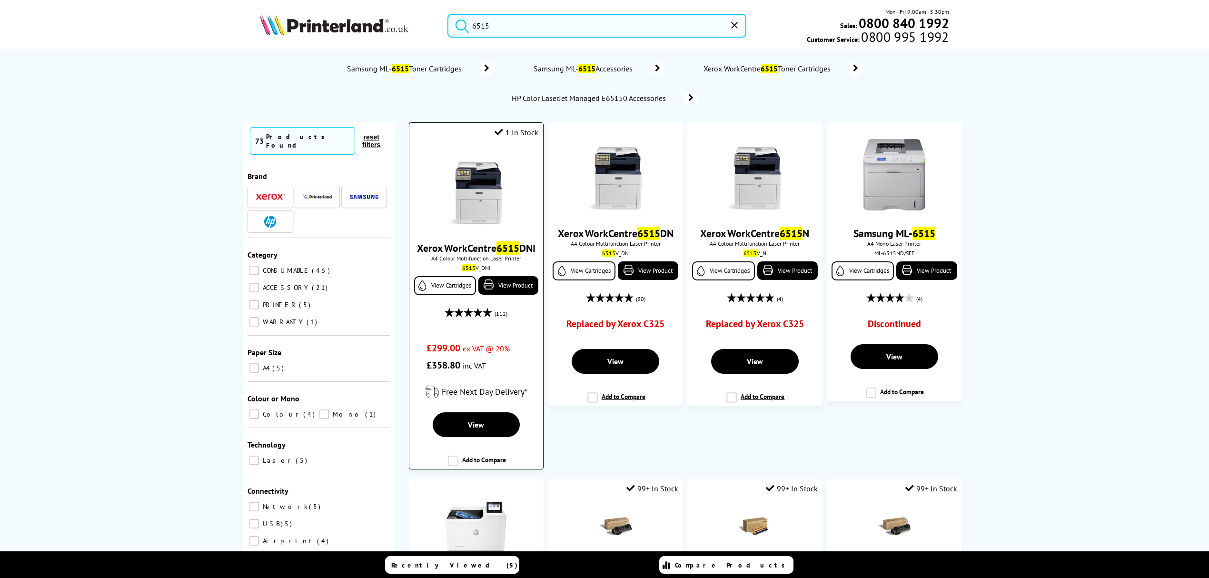
type input "6515"
click at [475, 200] on img at bounding box center [475, 189] width 71 height 71
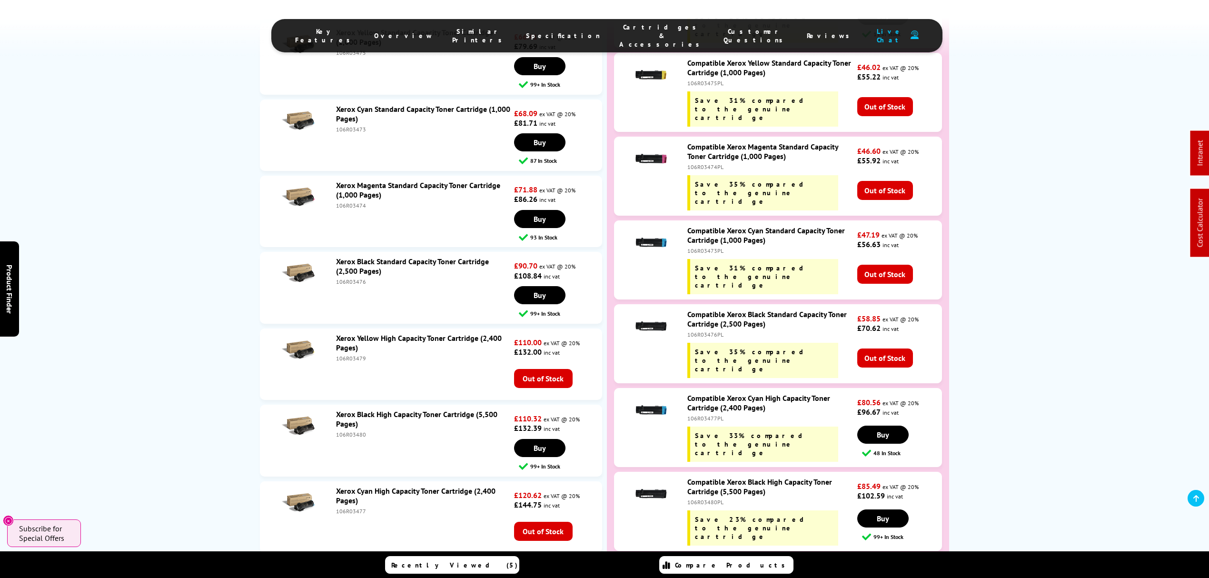
scroll to position [3278, 0]
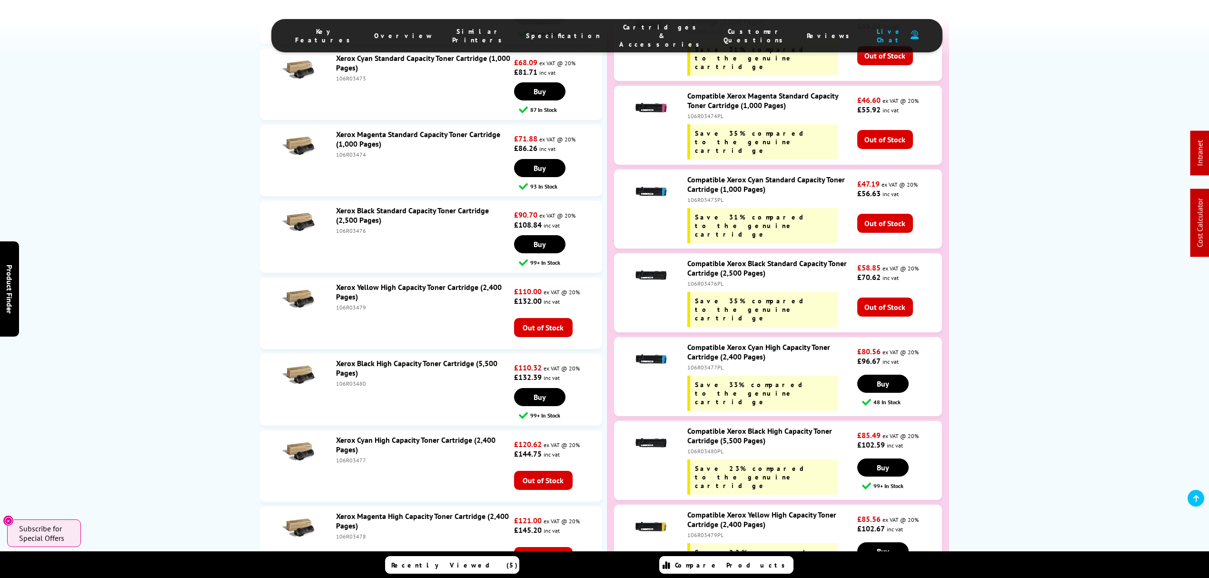
click at [349, 380] on div "106R03480" at bounding box center [424, 383] width 176 height 7
copy div "106R03480"
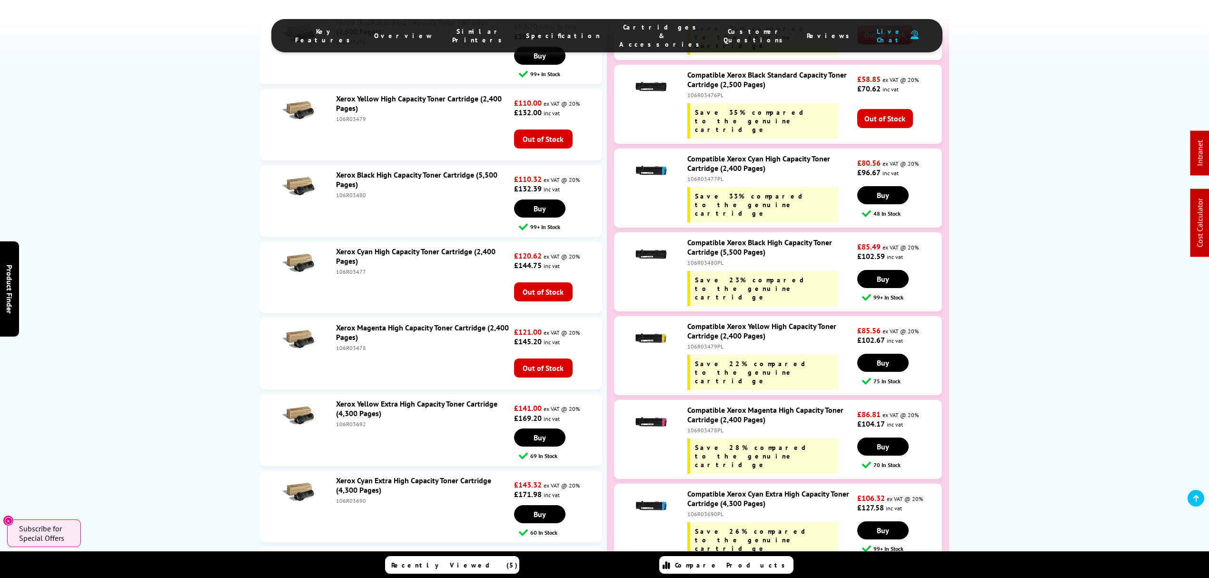
scroll to position [3468, 0]
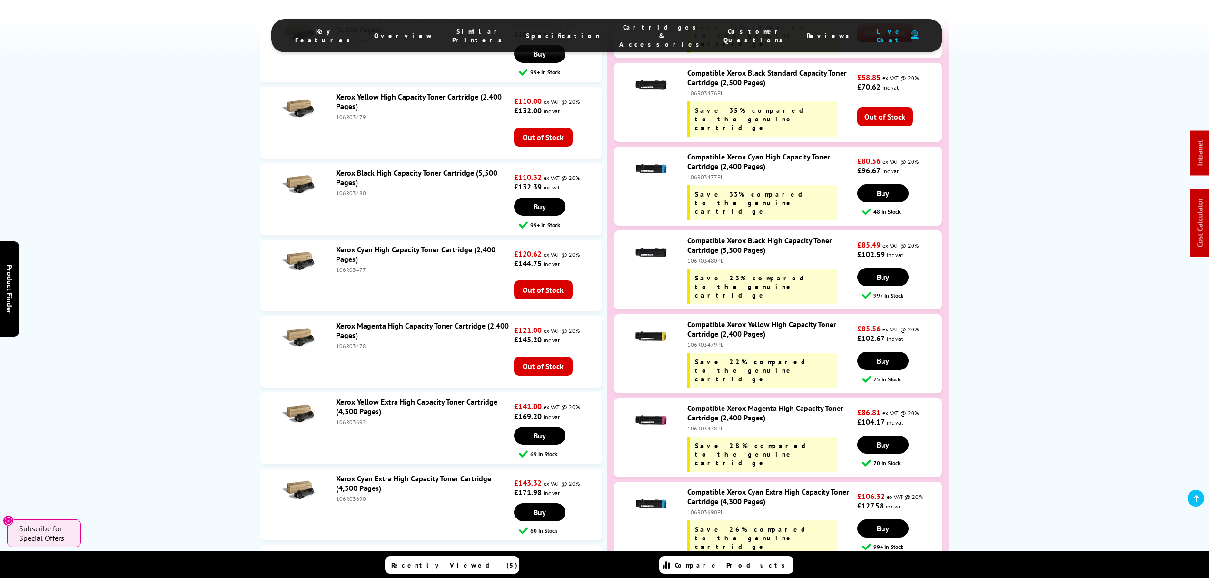
click at [355, 474] on div "Xerox Cyan Extra High Capacity Toner Cartridge (4,300 Pages) 106R03690" at bounding box center [422, 488] width 183 height 29
copy div "106R03690"
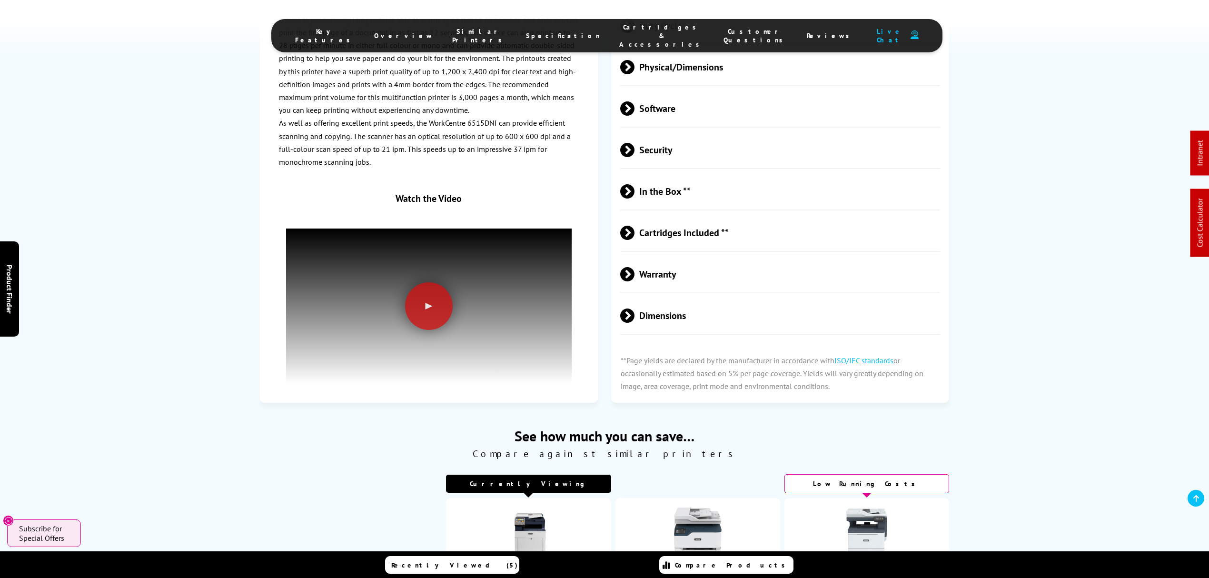
scroll to position [0, 0]
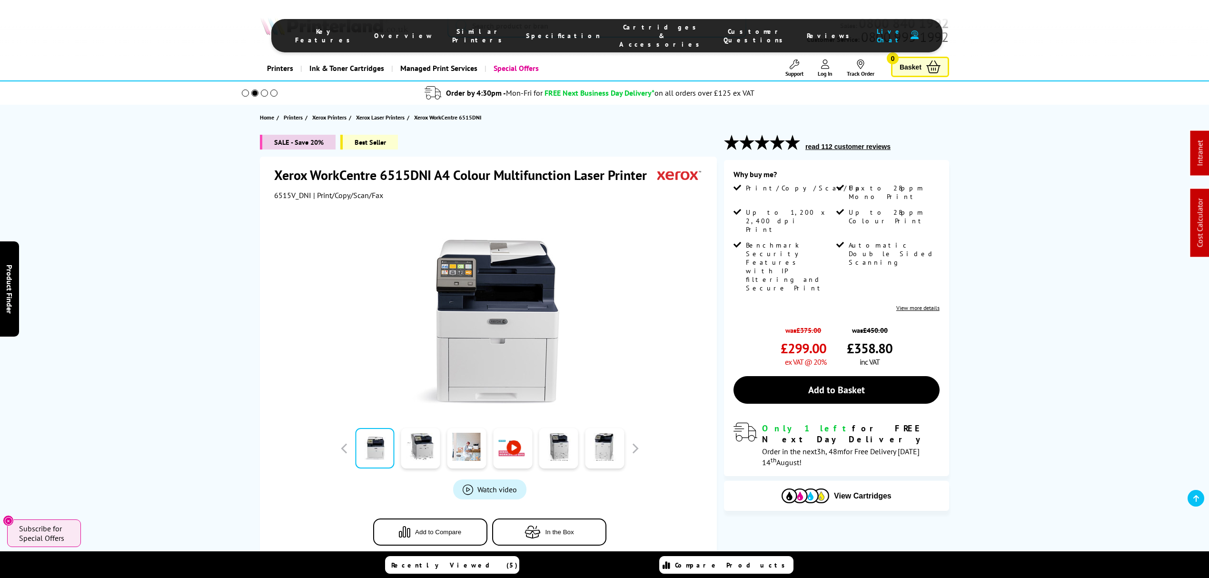
drag, startPoint x: 639, startPoint y: 425, endPoint x: 612, endPoint y: 23, distance: 403.2
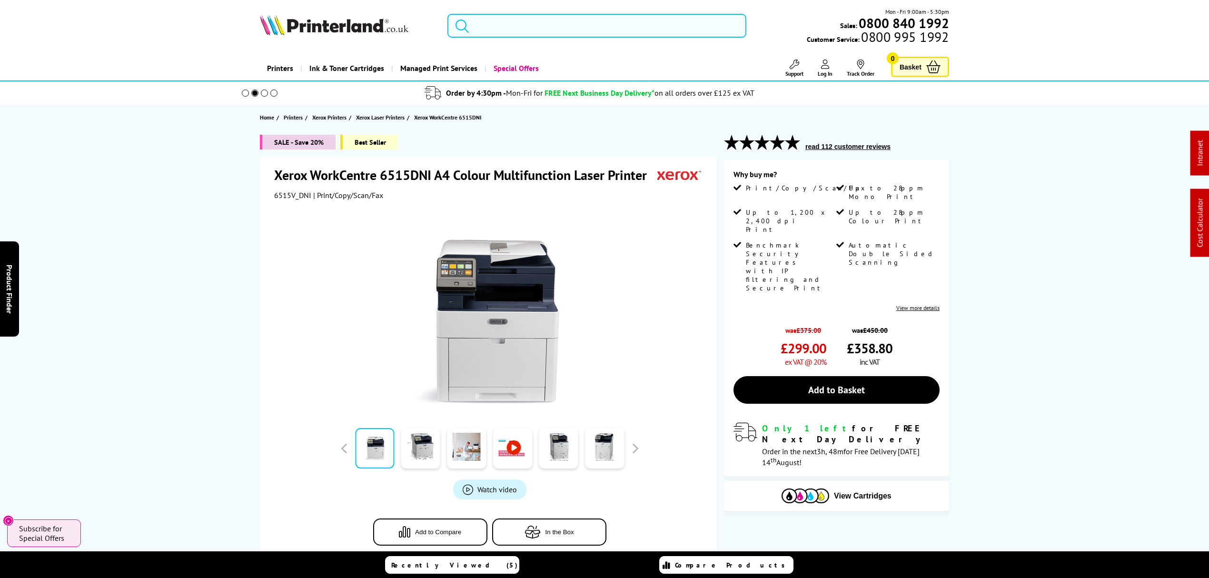
click at [611, 18] on input "search" at bounding box center [597, 26] width 299 height 24
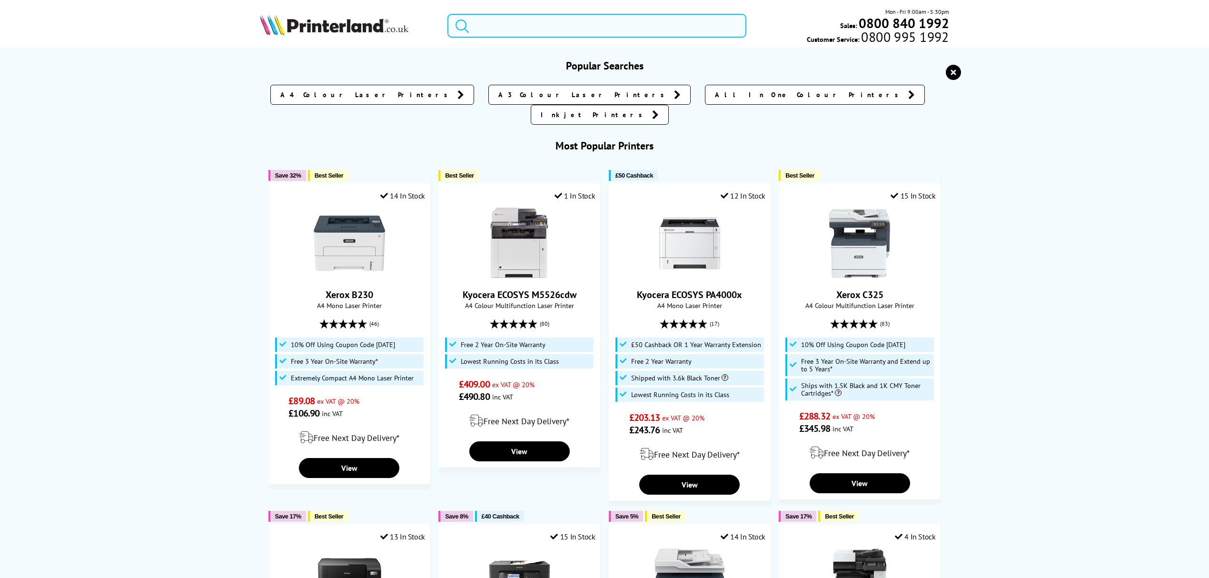
paste input "5224B010"
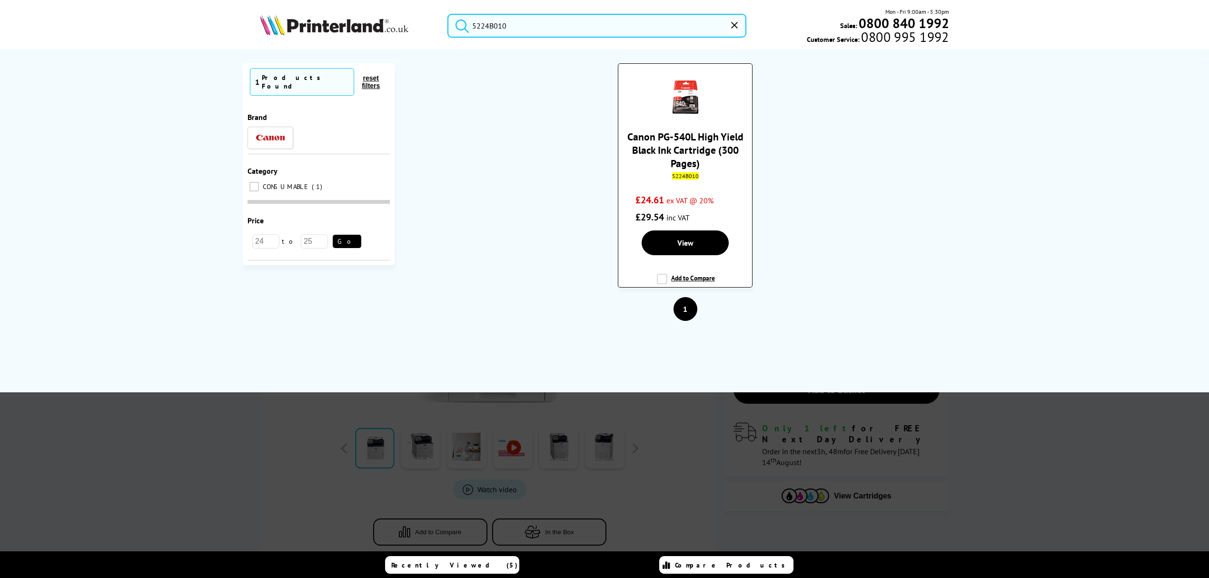
type input "5224B010"
click at [701, 143] on link "Canon PG-540L High Yield Black Ink Cartridge (300 Pages)" at bounding box center [685, 150] width 116 height 40
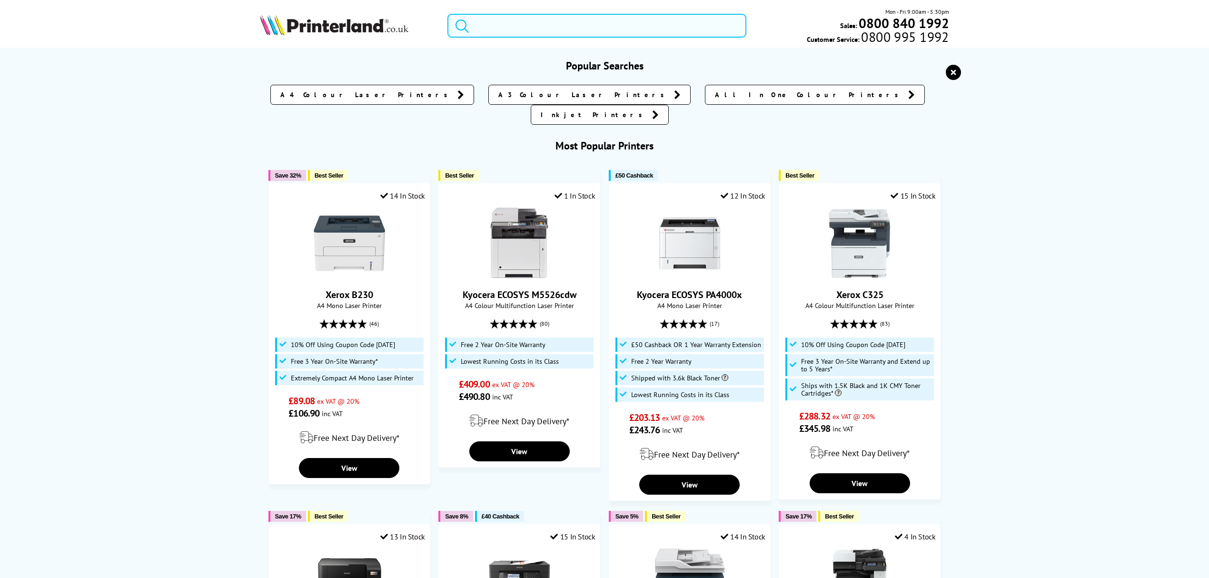
click at [567, 27] on input "search" at bounding box center [597, 26] width 299 height 24
paste input "106R03757"
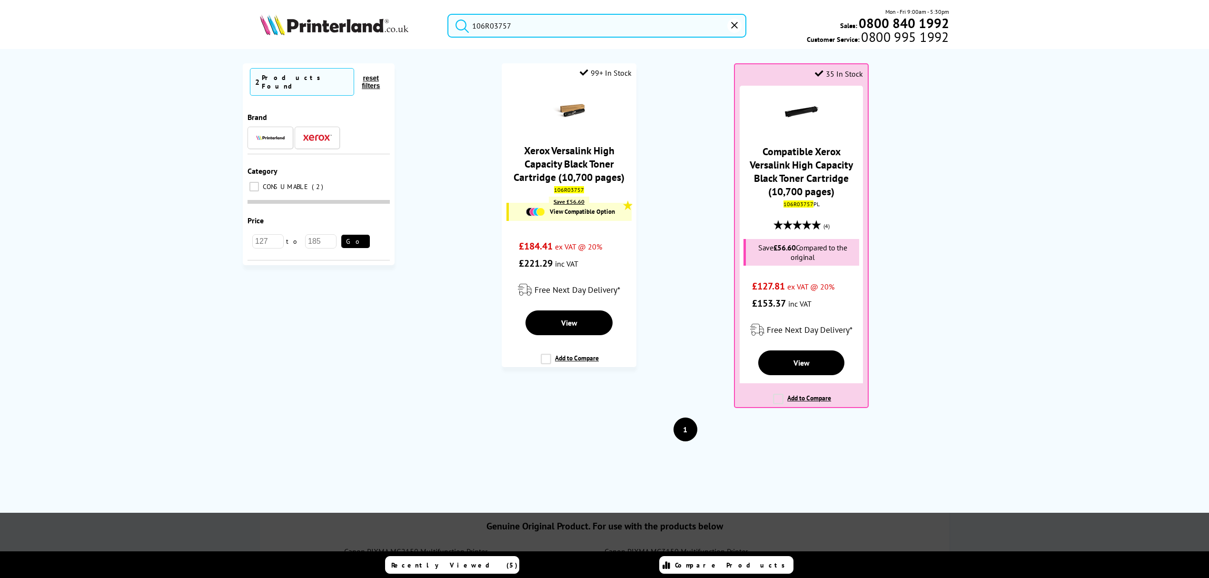
type input "106R03757"
